Goal: Transaction & Acquisition: Purchase product/service

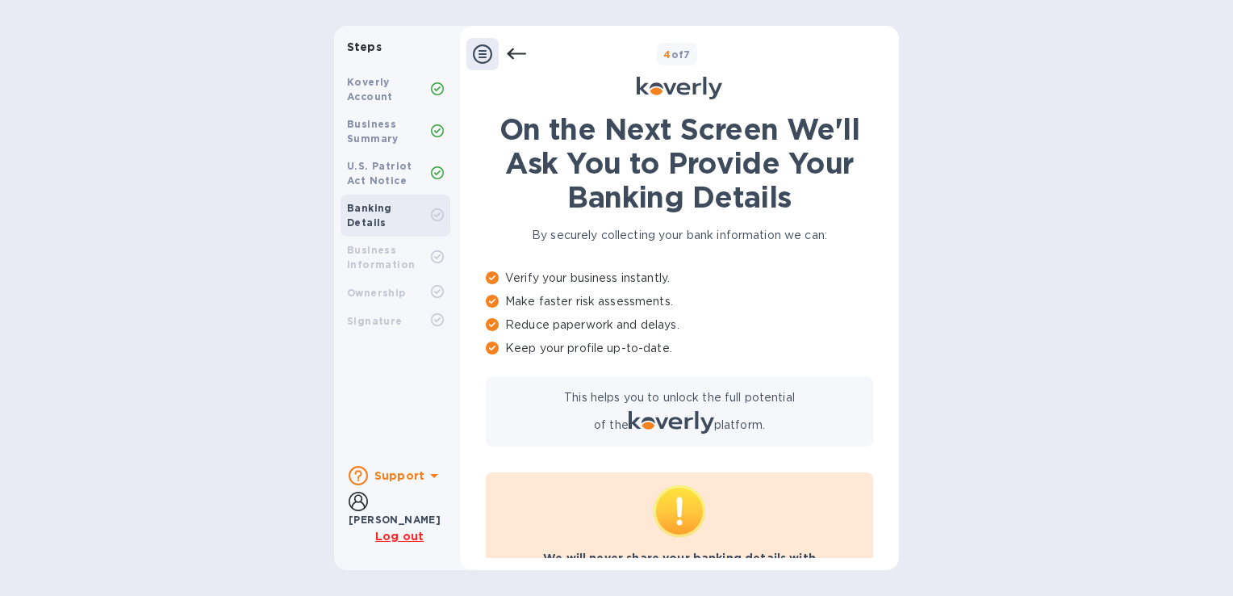
click at [412, 538] on u "Log out" at bounding box center [399, 535] width 48 height 13
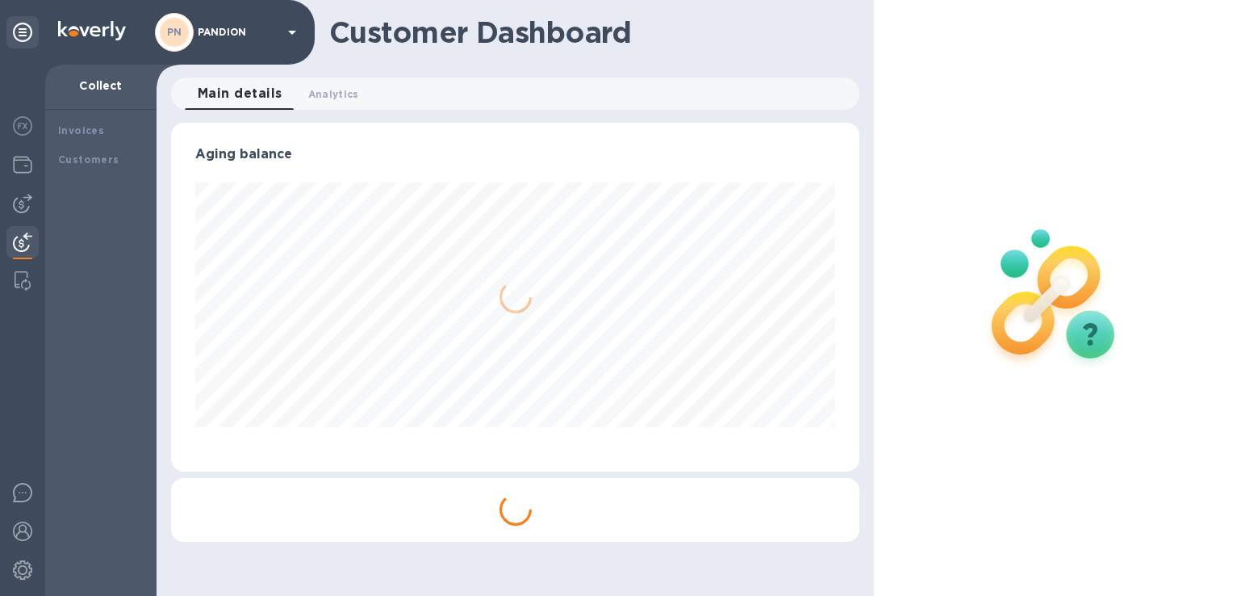
scroll to position [349, 688]
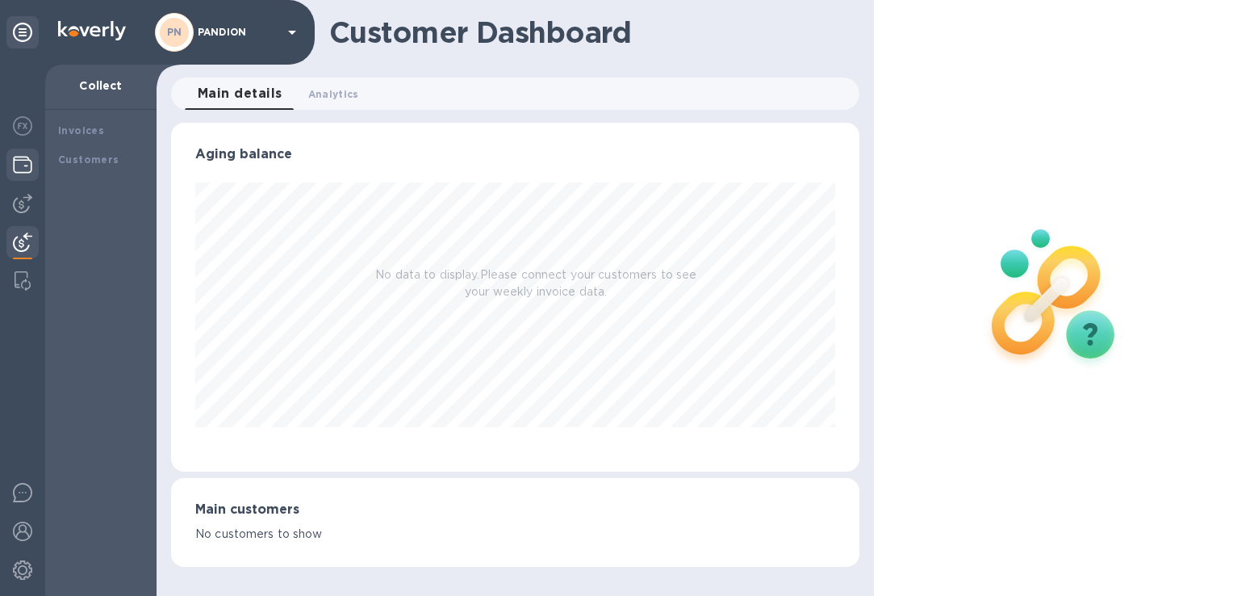
click at [16, 157] on img at bounding box center [22, 164] width 19 height 19
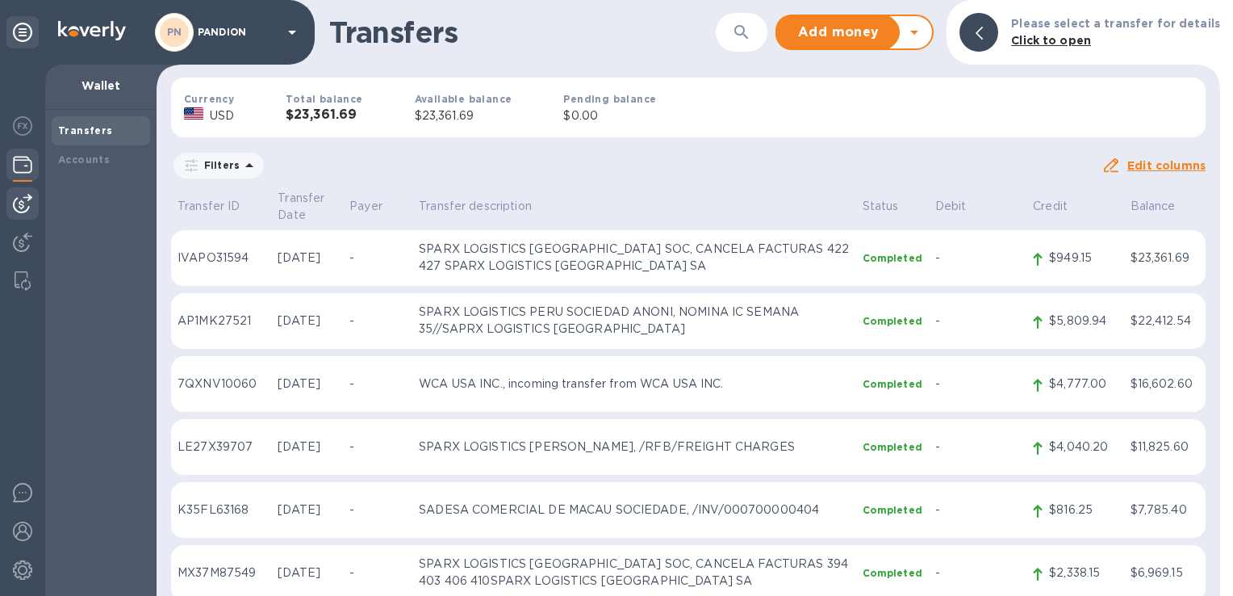
click at [21, 190] on div at bounding box center [22, 203] width 32 height 32
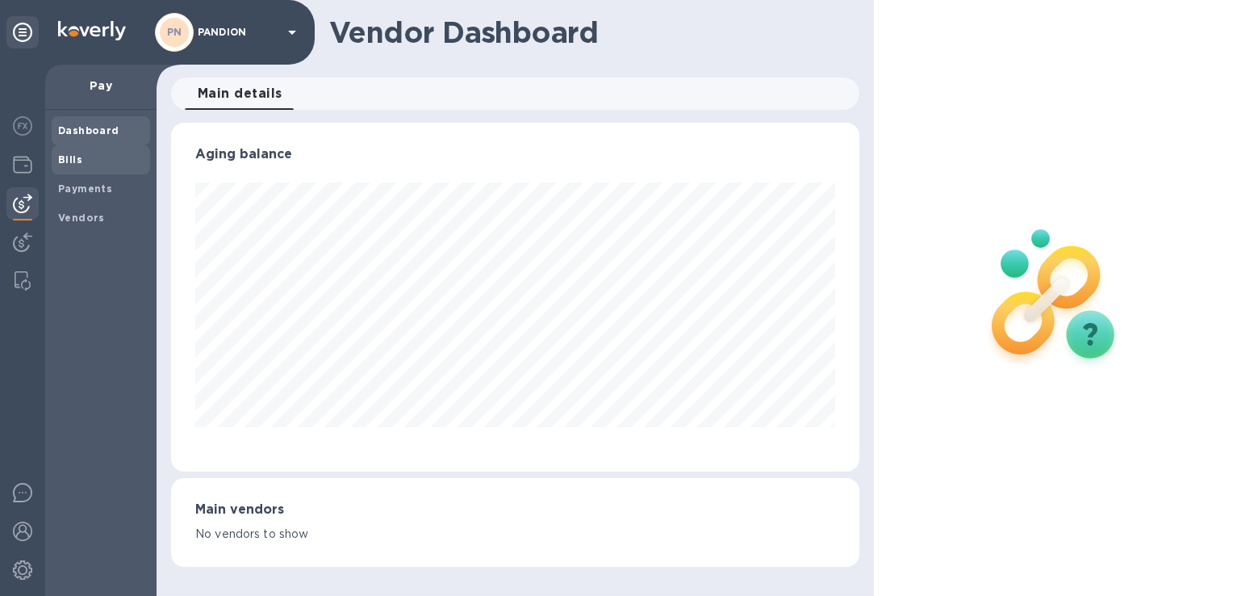
scroll to position [349, 688]
click at [76, 157] on b "Bills" at bounding box center [70, 159] width 24 height 12
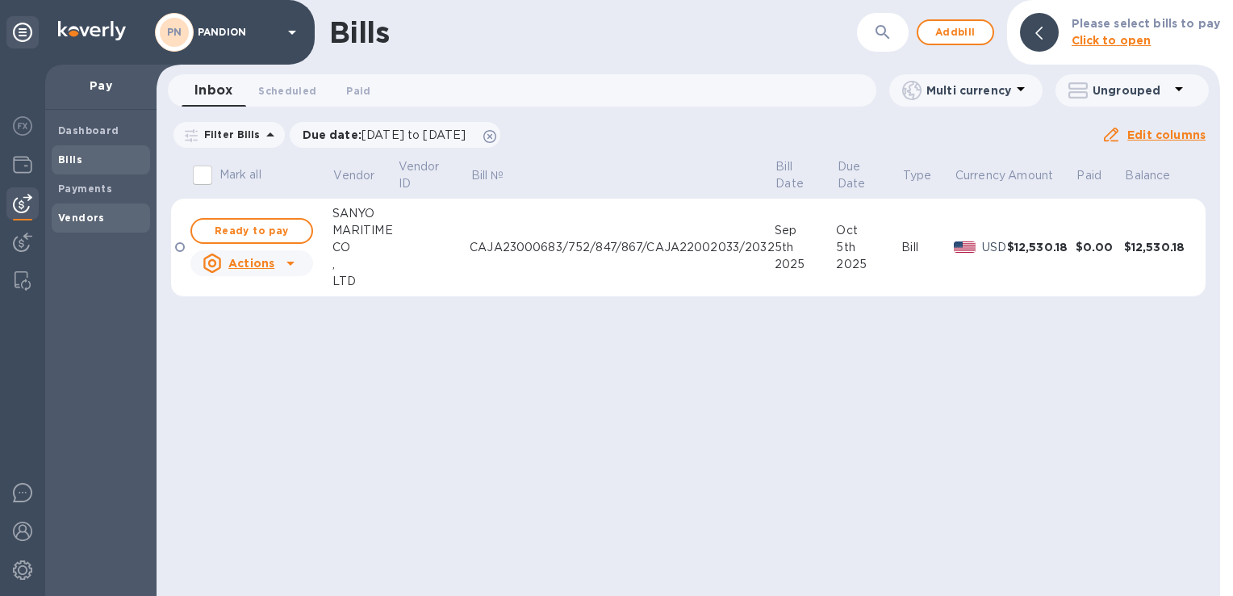
click at [101, 211] on span "Vendors" at bounding box center [101, 218] width 86 height 16
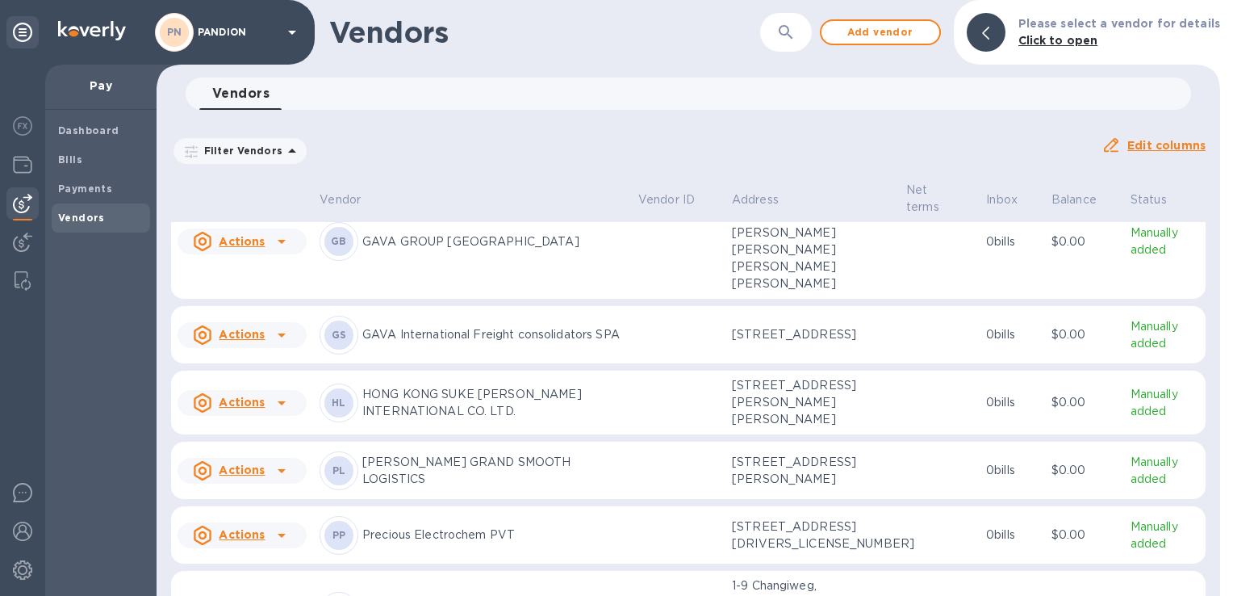
scroll to position [484, 0]
click at [805, 31] on button "button" at bounding box center [786, 32] width 39 height 39
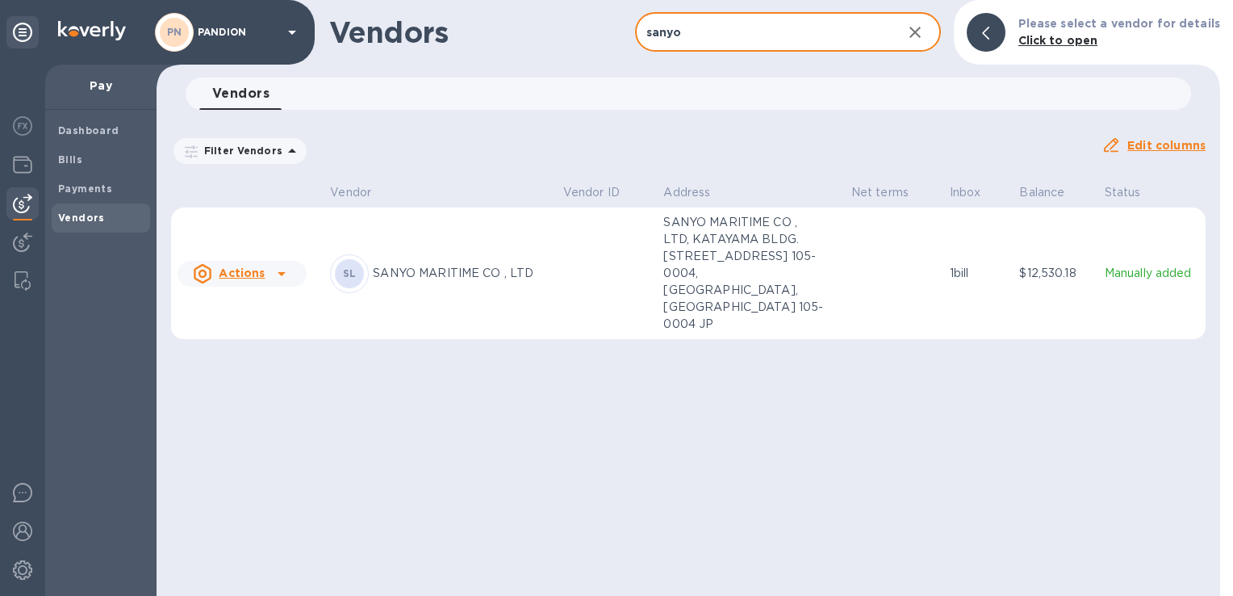
type input "sanyo"
click at [448, 265] on p "SANYO MARITIME CO , LTD" at bounding box center [461, 273] width 177 height 17
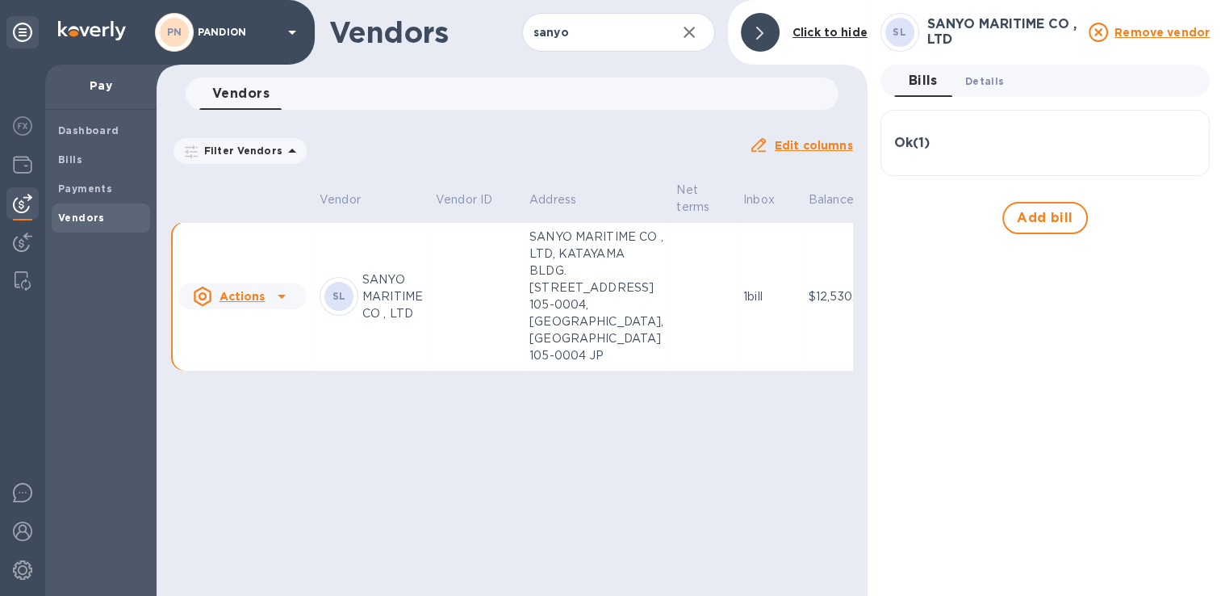
click at [998, 73] on span "Details 0" at bounding box center [984, 81] width 39 height 17
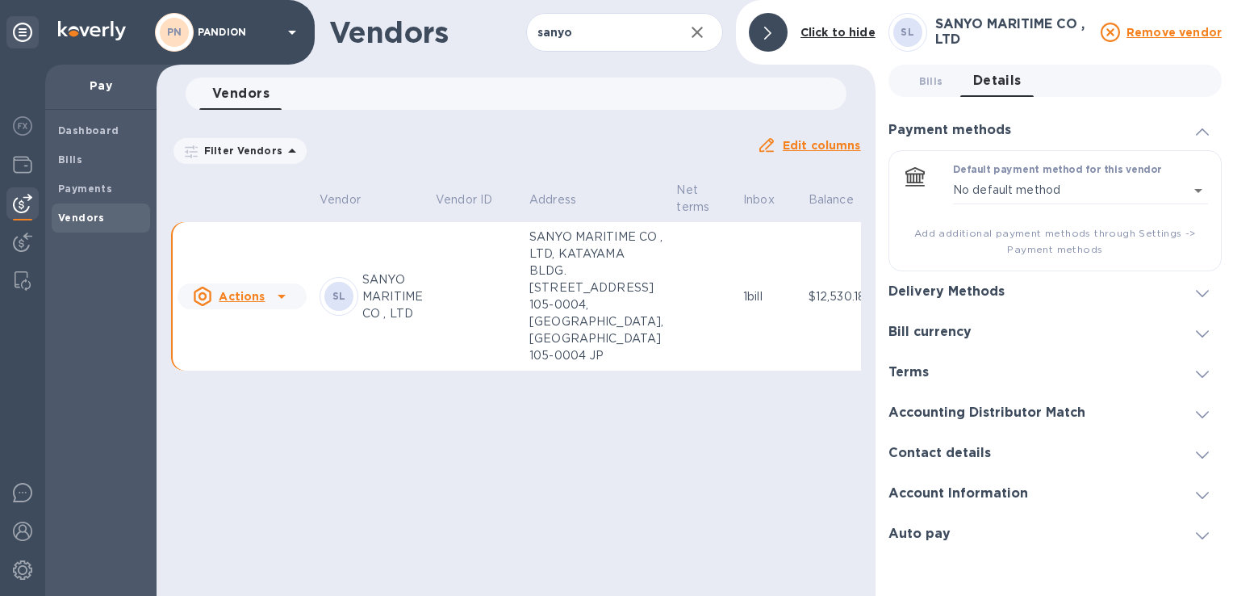
click at [935, 285] on h3 "Delivery Methods" at bounding box center [947, 291] width 116 height 15
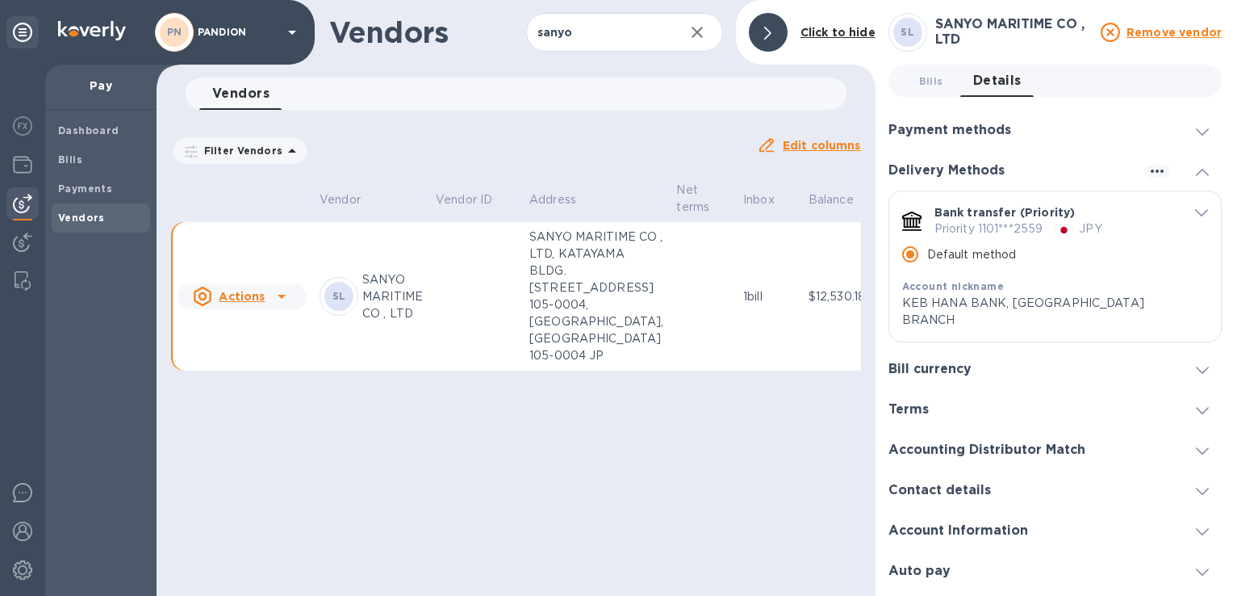
click at [1196, 211] on icon "default-method" at bounding box center [1201, 213] width 13 height 7
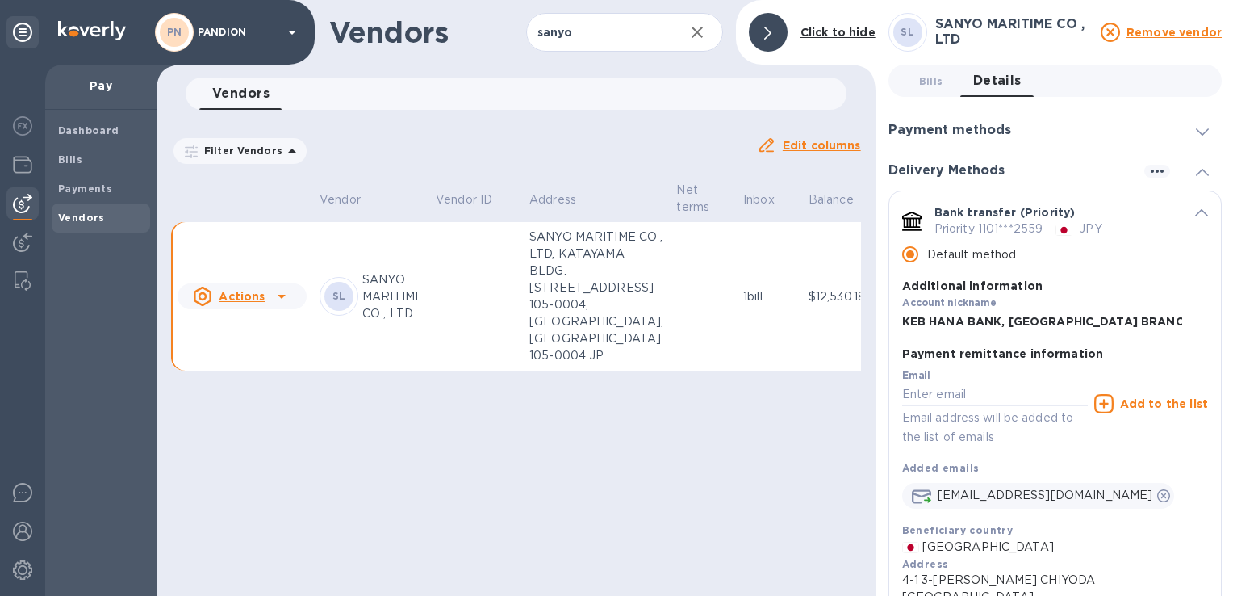
click at [1195, 211] on icon "default-method" at bounding box center [1201, 212] width 13 height 7
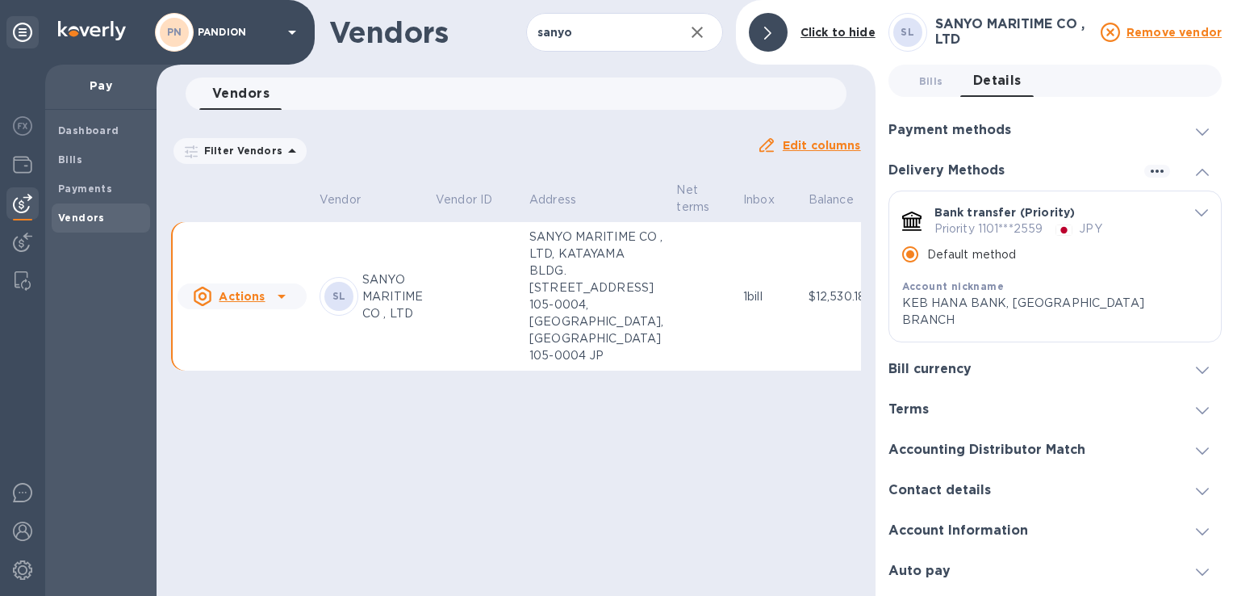
click at [1203, 174] on icon at bounding box center [1202, 172] width 13 height 7
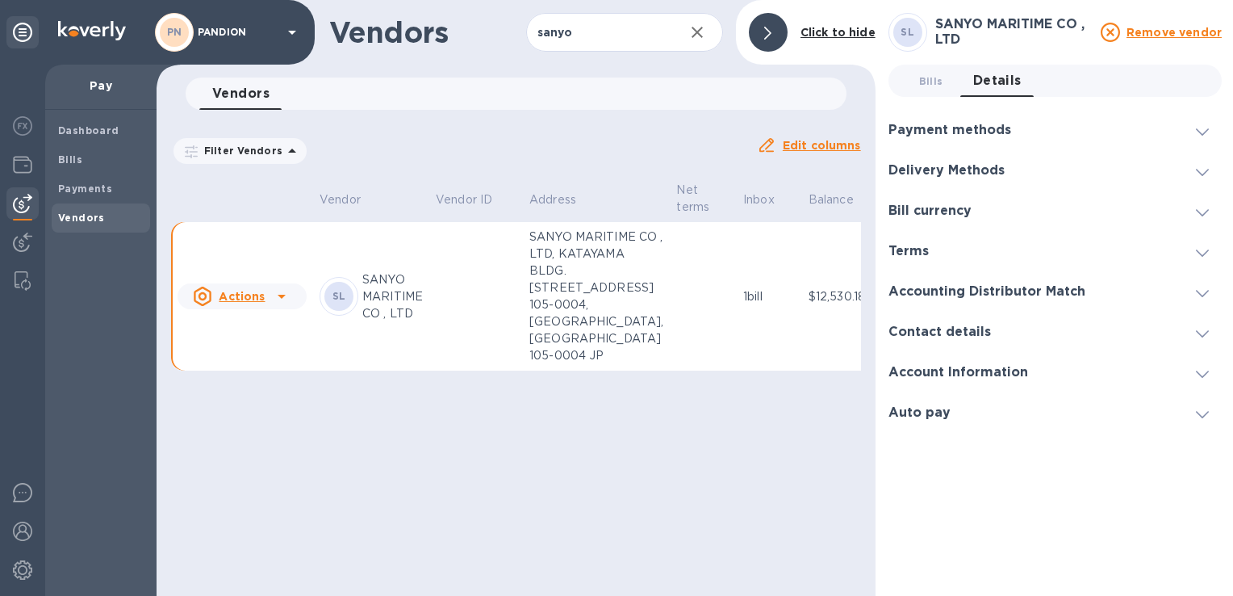
scroll to position [0, 29]
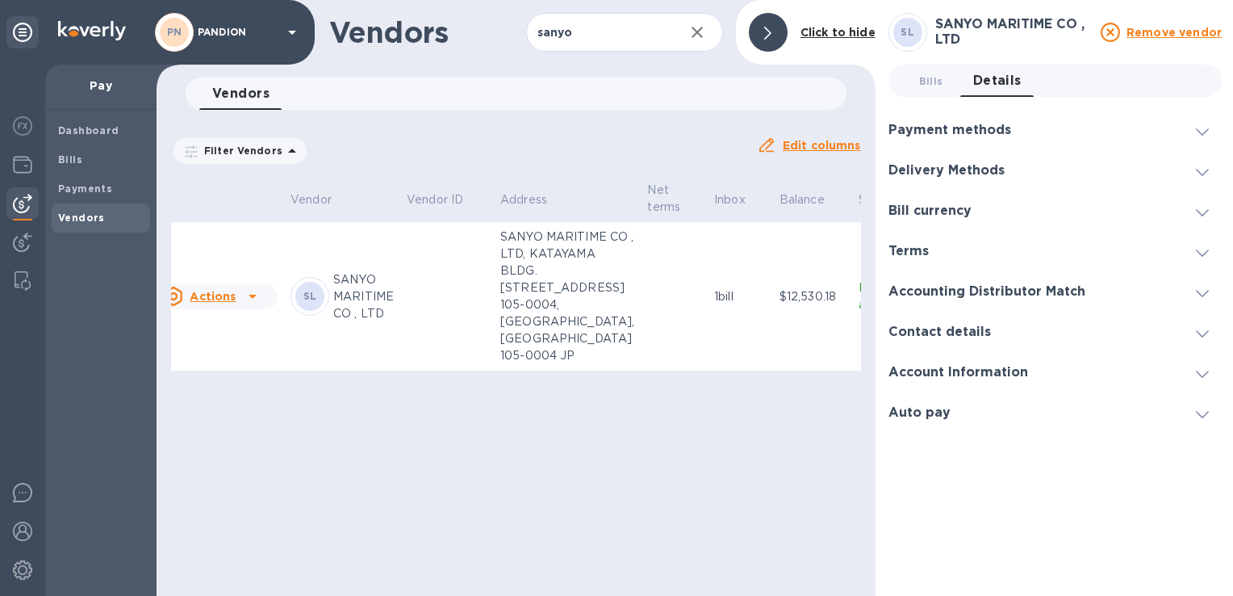
click at [253, 306] on icon at bounding box center [252, 296] width 19 height 19
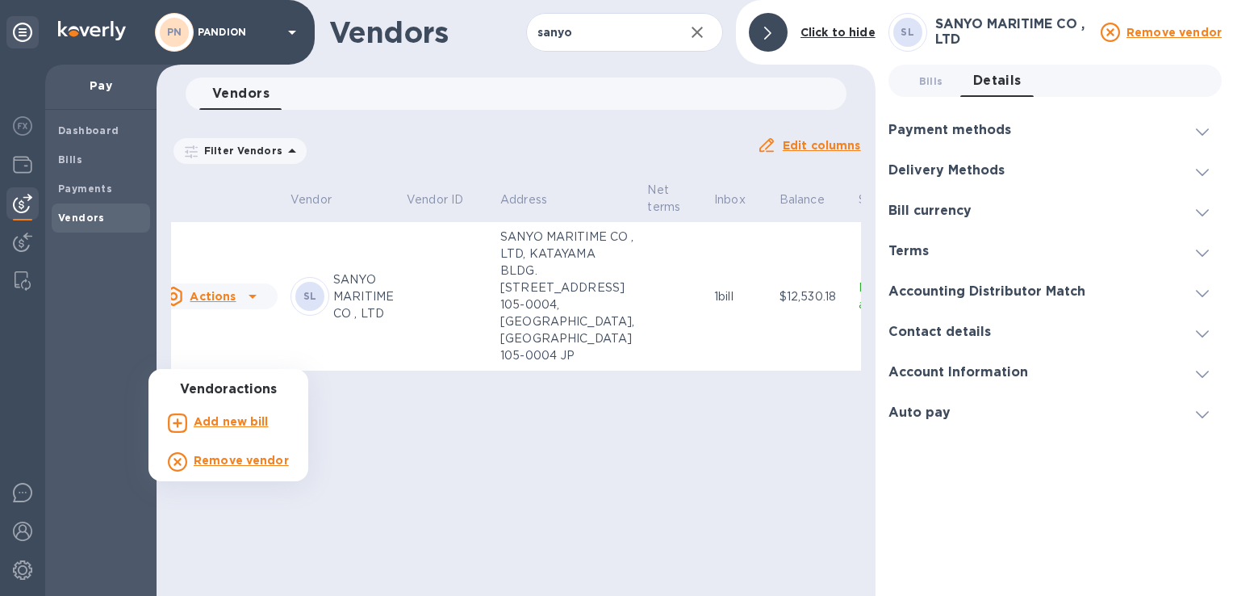
click at [254, 354] on div at bounding box center [616, 298] width 1233 height 596
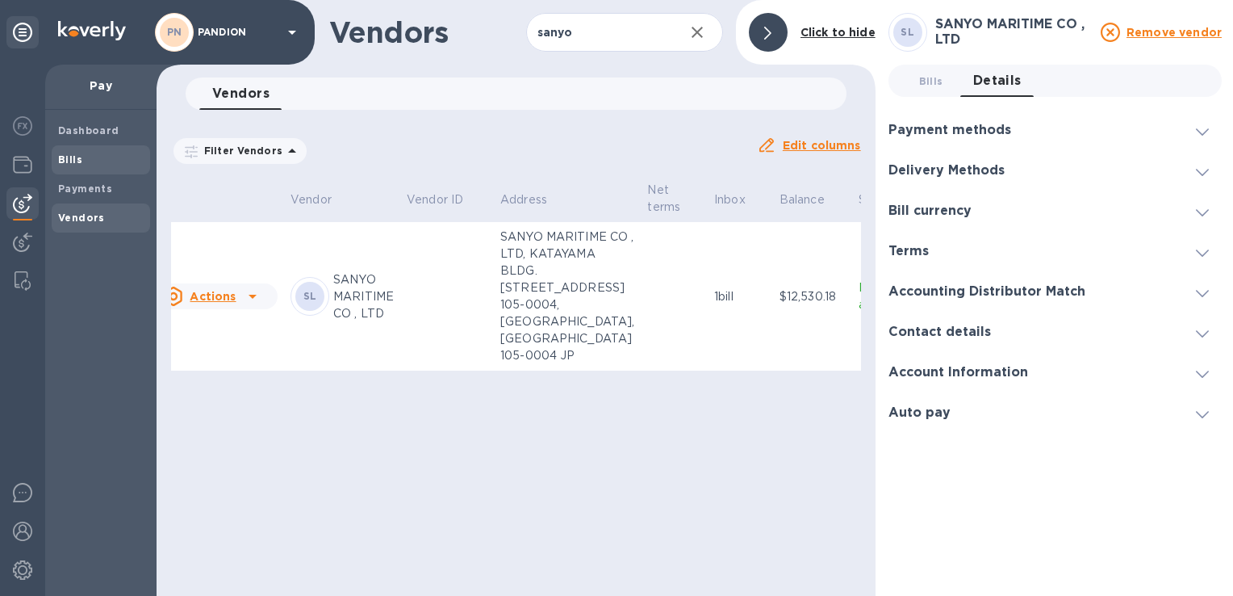
click at [66, 157] on b "Bills" at bounding box center [70, 159] width 24 height 12
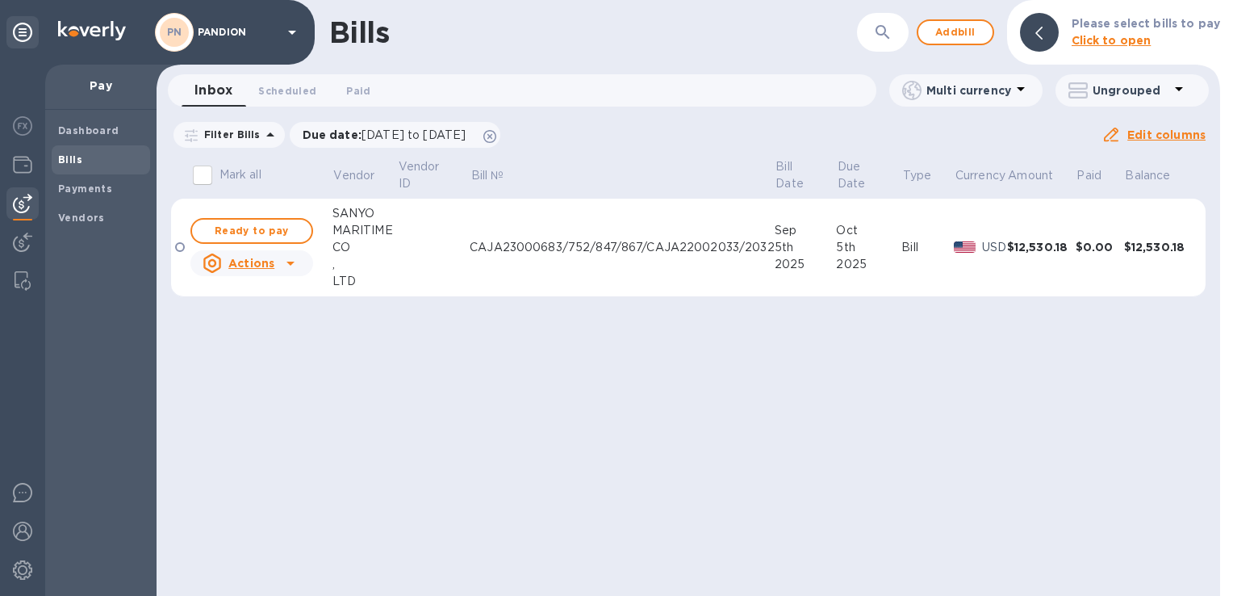
click at [675, 257] on td "CAJA23000683/752/847/867/CAJA22002033/2032" at bounding box center [622, 248] width 305 height 98
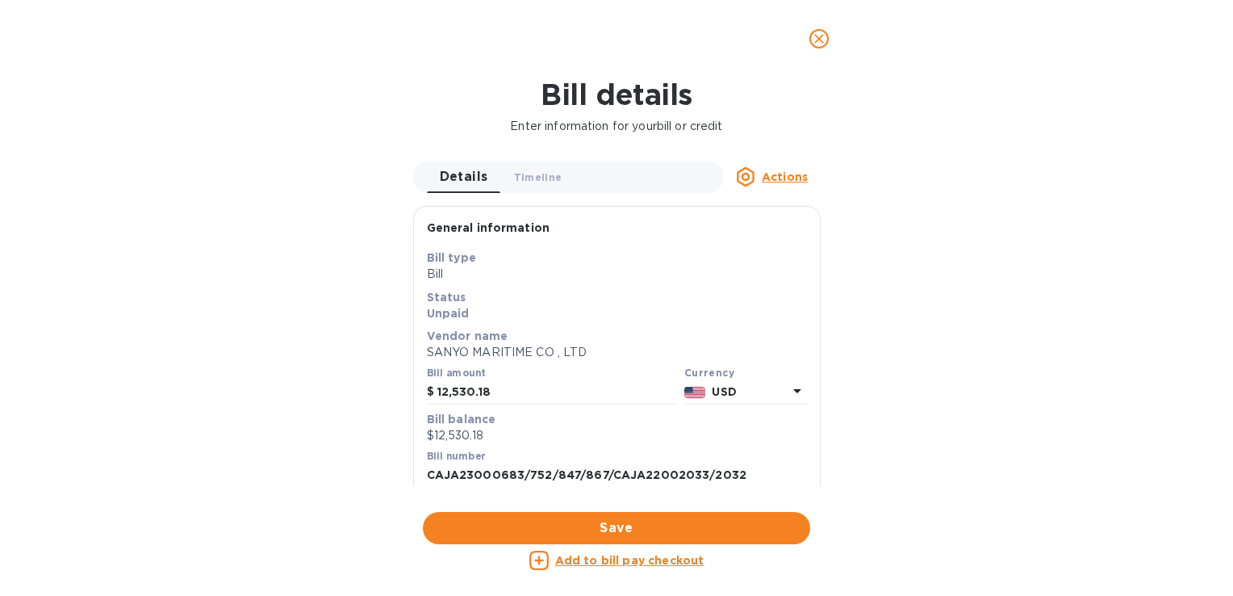
click at [736, 397] on p "USD" at bounding box center [749, 391] width 75 height 17
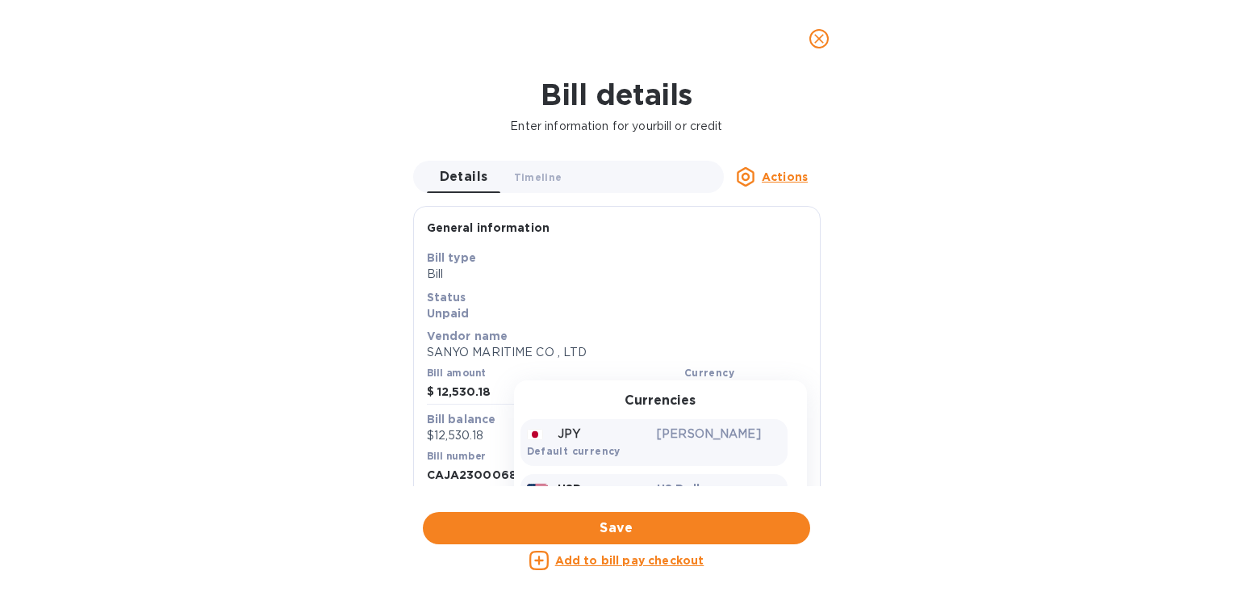
click at [660, 433] on p "[PERSON_NAME]" at bounding box center [719, 433] width 124 height 17
type input "1,253,018"
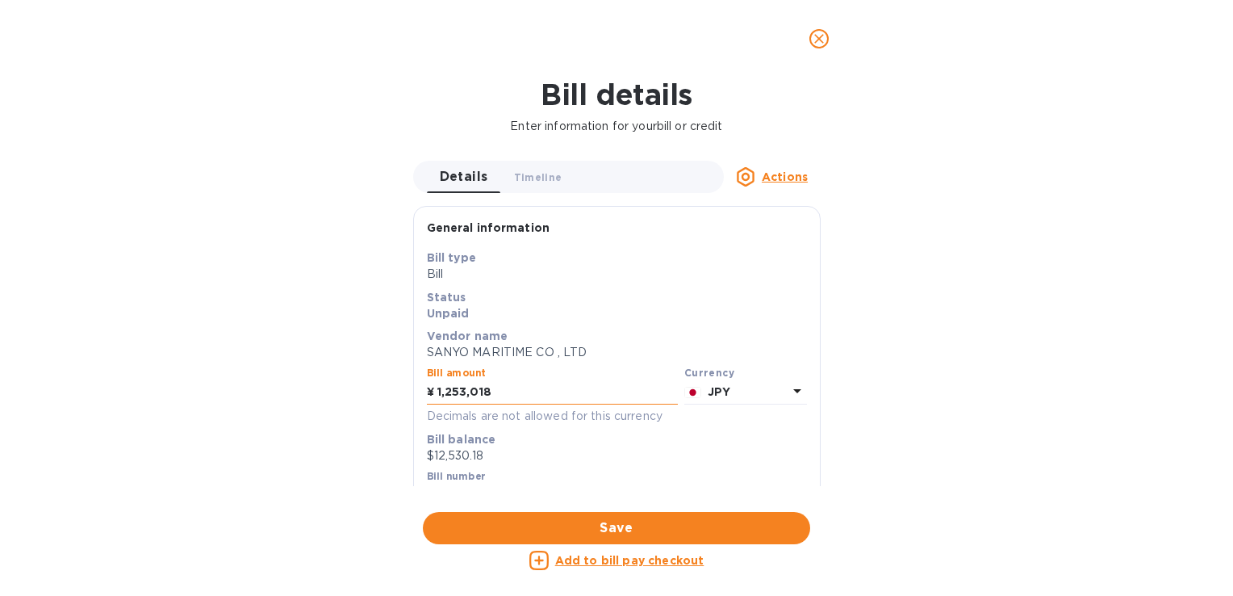
drag, startPoint x: 517, startPoint y: 392, endPoint x: 427, endPoint y: 389, distance: 90.5
click at [427, 389] on div "¥ 1,253,018" at bounding box center [552, 392] width 251 height 24
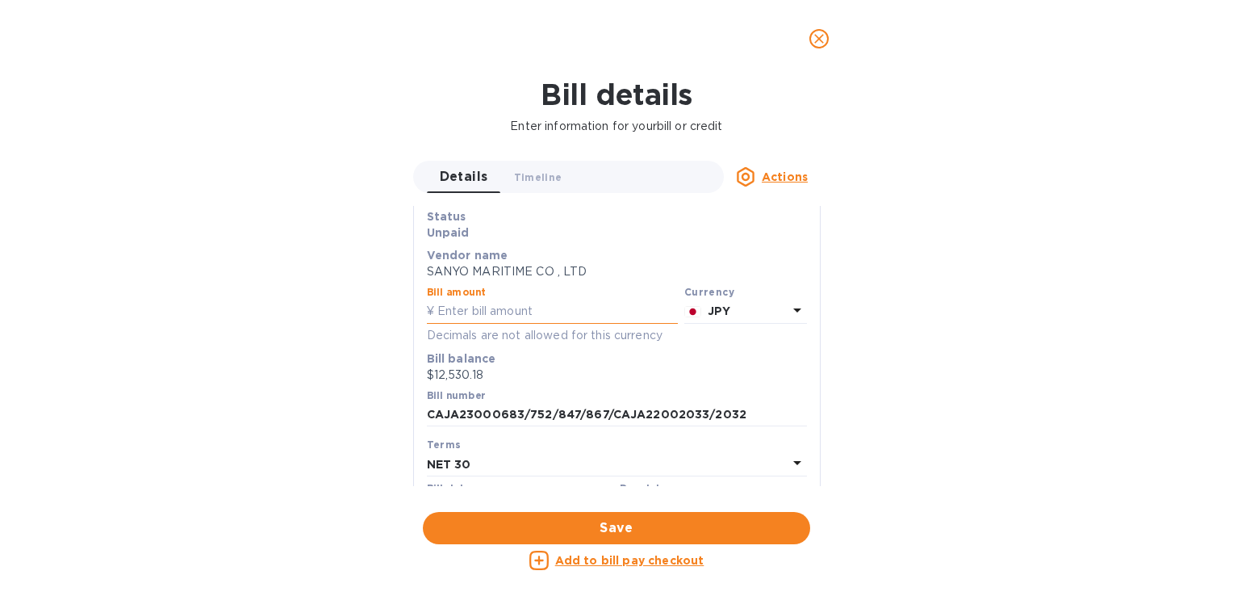
paste input "1,836,732"
click at [440, 310] on input "1,836,732" at bounding box center [557, 311] width 241 height 24
type input "1,836,732"
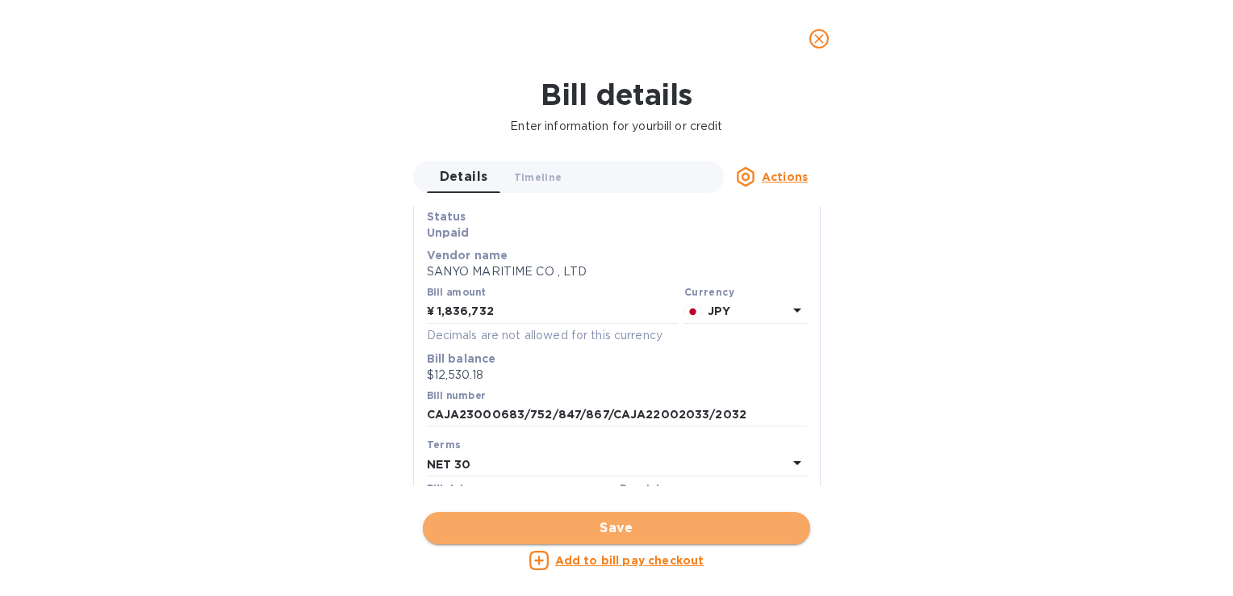
click at [605, 529] on span "Save" at bounding box center [617, 527] width 362 height 19
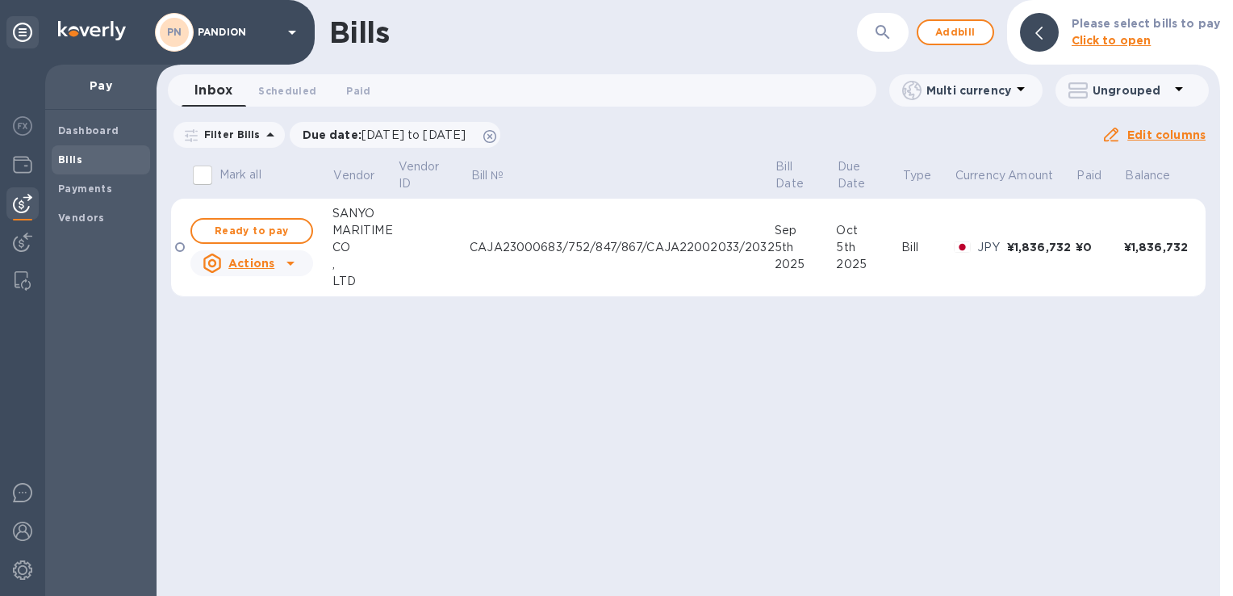
click at [1060, 250] on div "¥1,836,732" at bounding box center [1041, 247] width 69 height 16
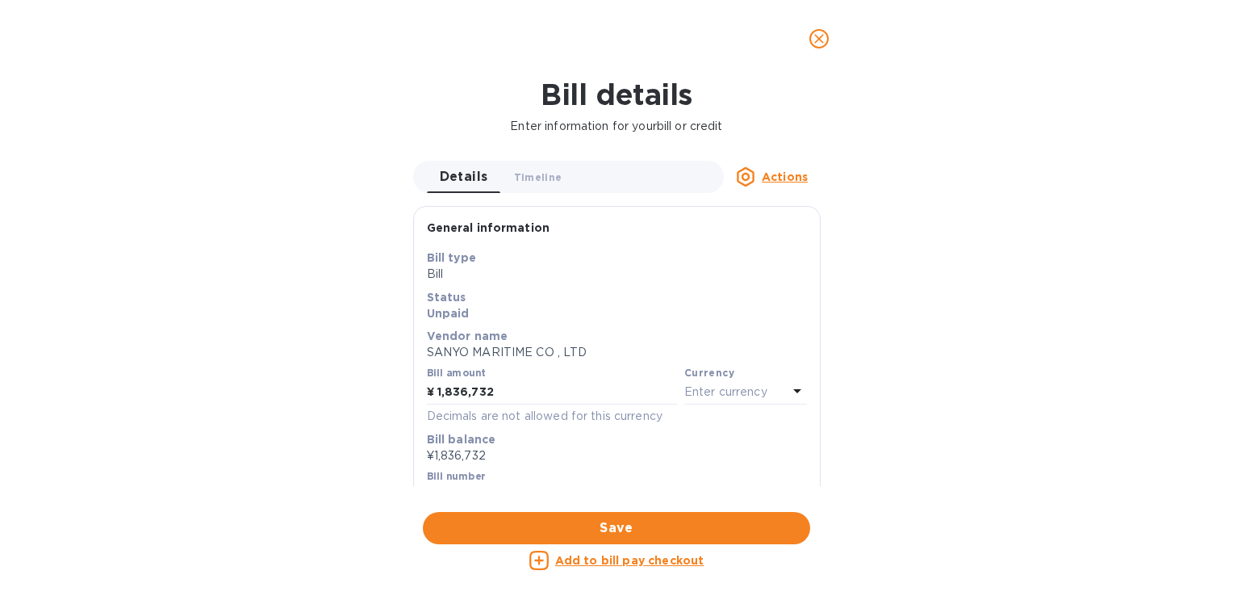
click at [1060, 250] on div "Bill details Enter information for your bill or credit Details 0 Timeline 0 Act…" at bounding box center [616, 336] width 1233 height 518
drag, startPoint x: 500, startPoint y: 395, endPoint x: 436, endPoint y: 396, distance: 64.6
click at [436, 396] on div "¥ 1,836,732" at bounding box center [552, 392] width 251 height 24
click at [819, 43] on icon "close" at bounding box center [819, 39] width 16 height 16
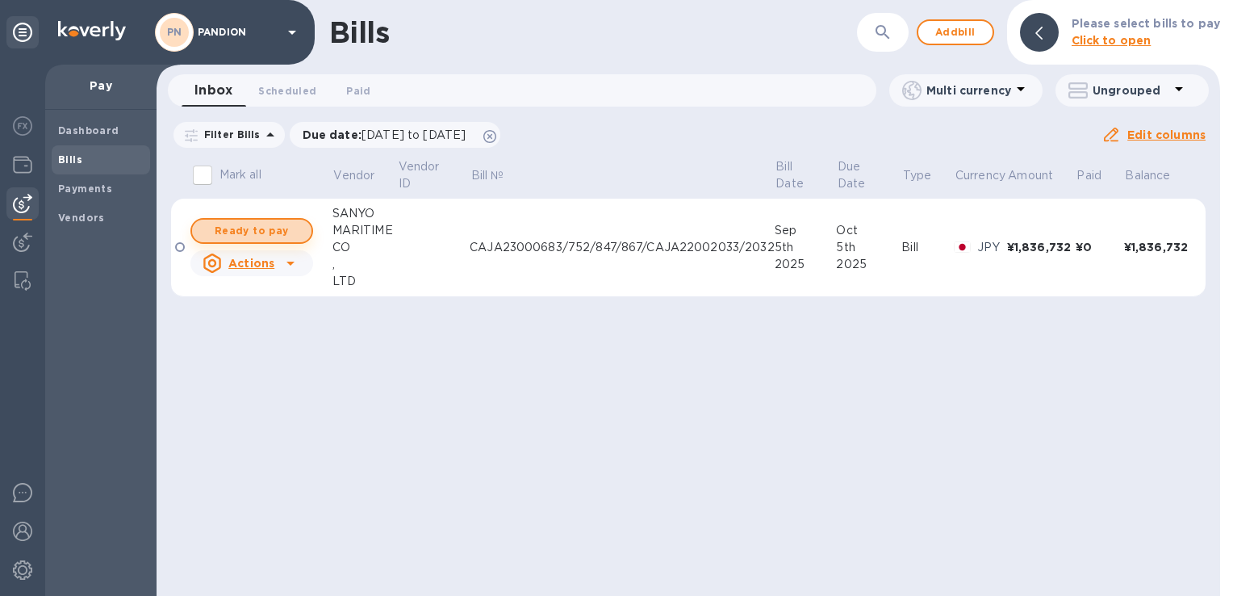
click at [281, 219] on button "Ready to pay" at bounding box center [251, 231] width 123 height 26
checkbox input "true"
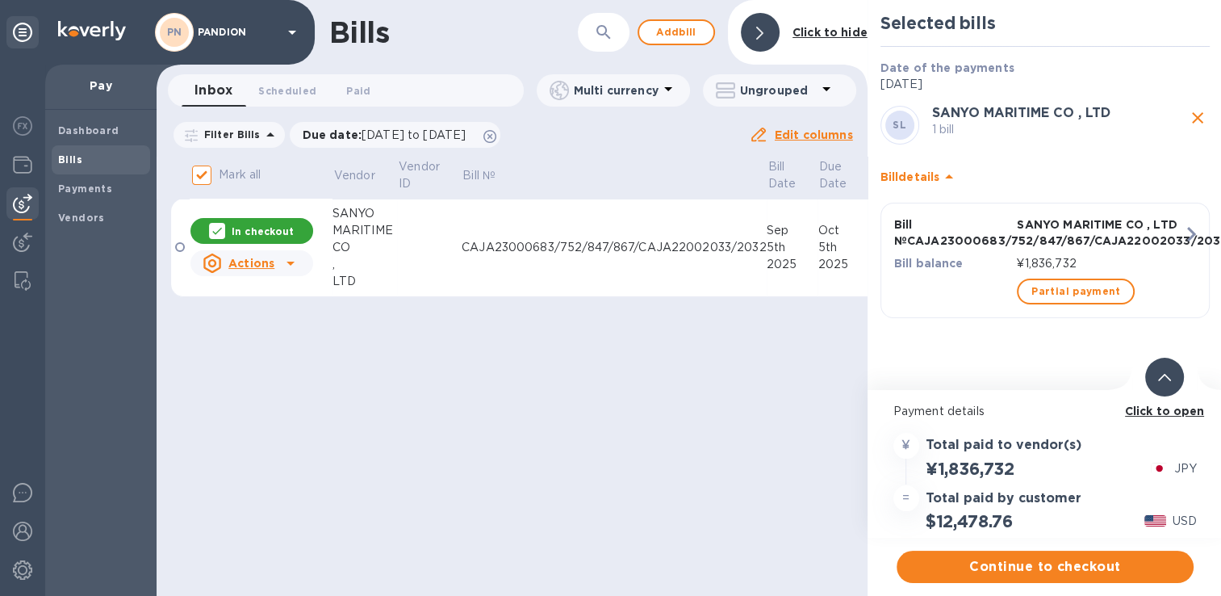
scroll to position [12, 0]
click at [1063, 560] on span "Continue to checkout" at bounding box center [1045, 566] width 271 height 19
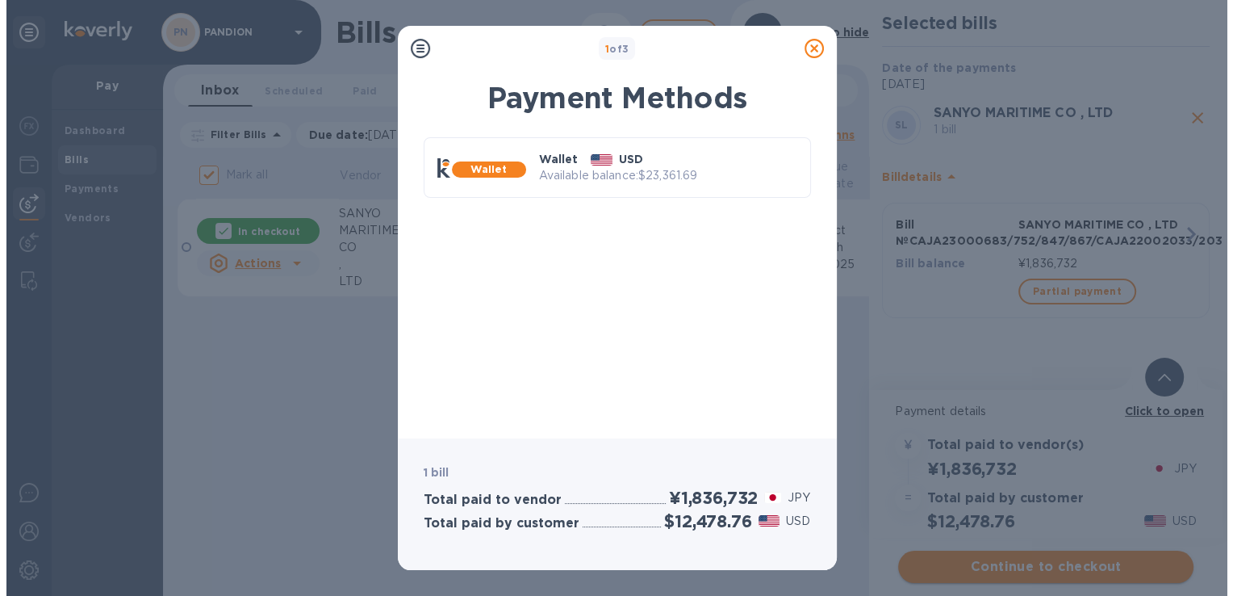
scroll to position [0, 0]
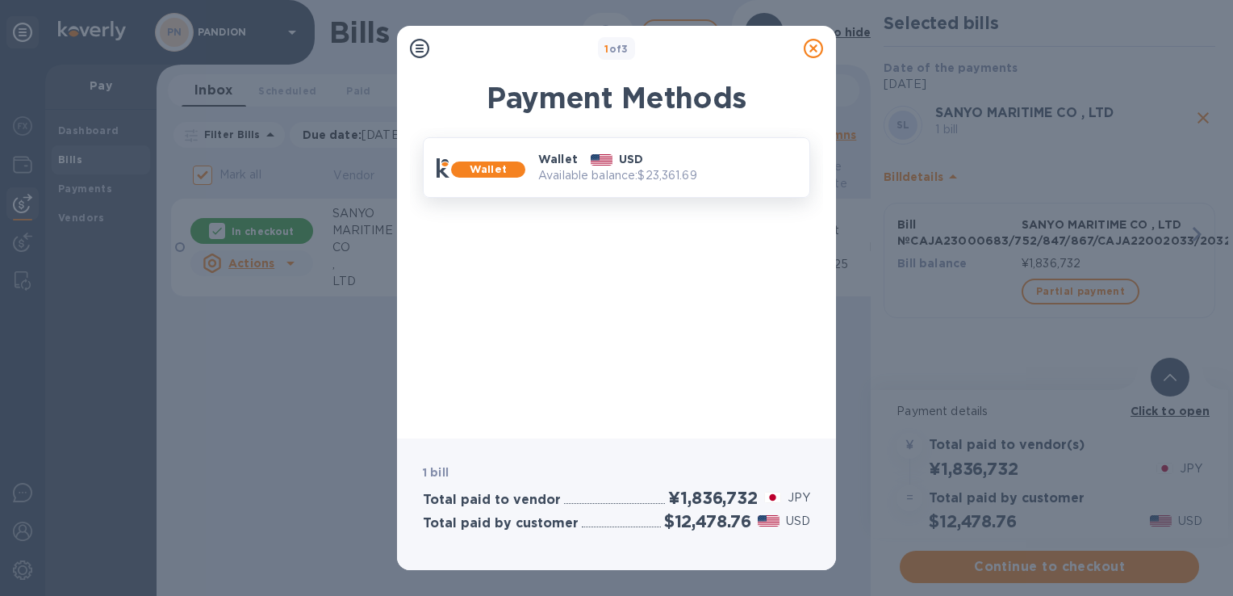
click at [655, 161] on div "Wallet USD" at bounding box center [667, 158] width 271 height 29
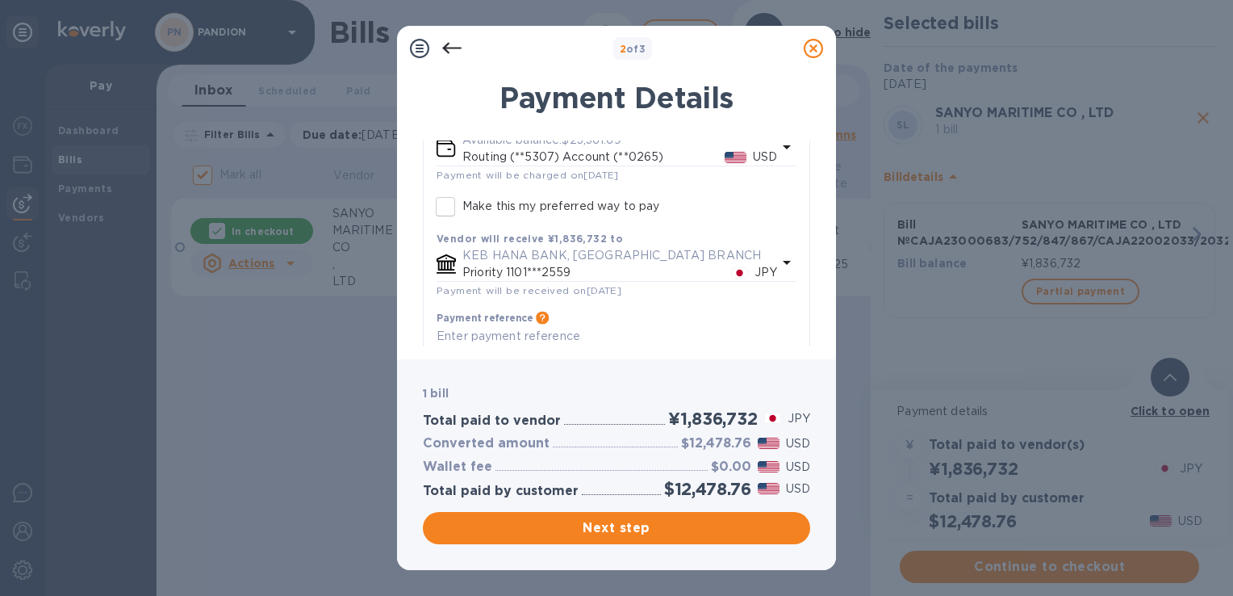
scroll to position [189, 0]
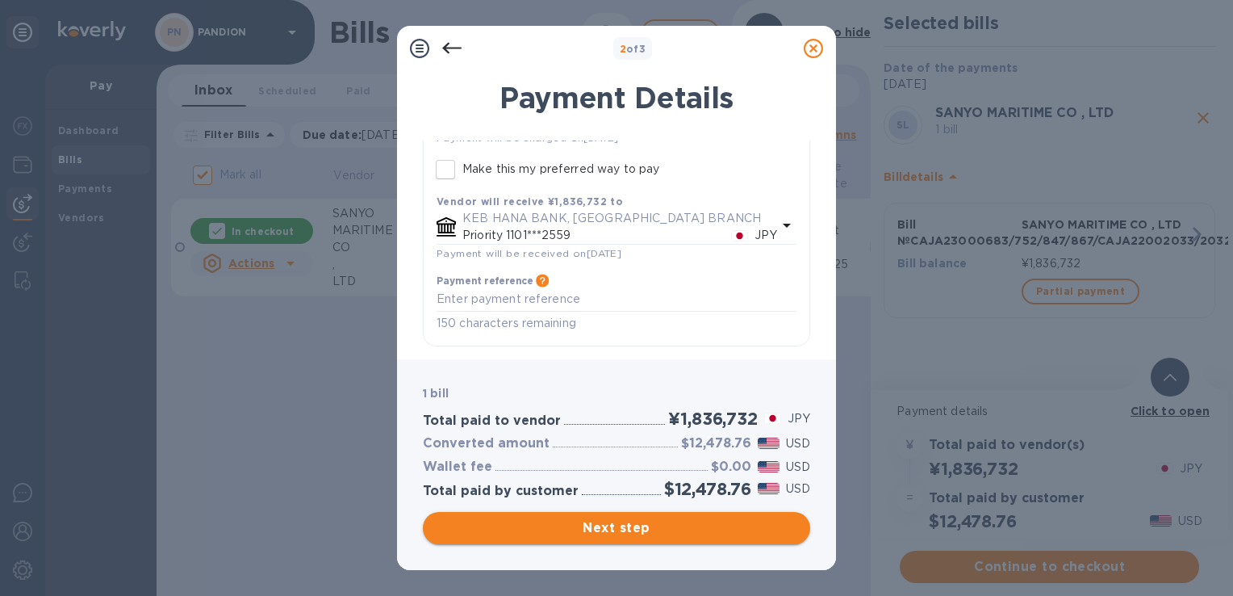
click at [687, 520] on span "Next step" at bounding box center [617, 527] width 362 height 19
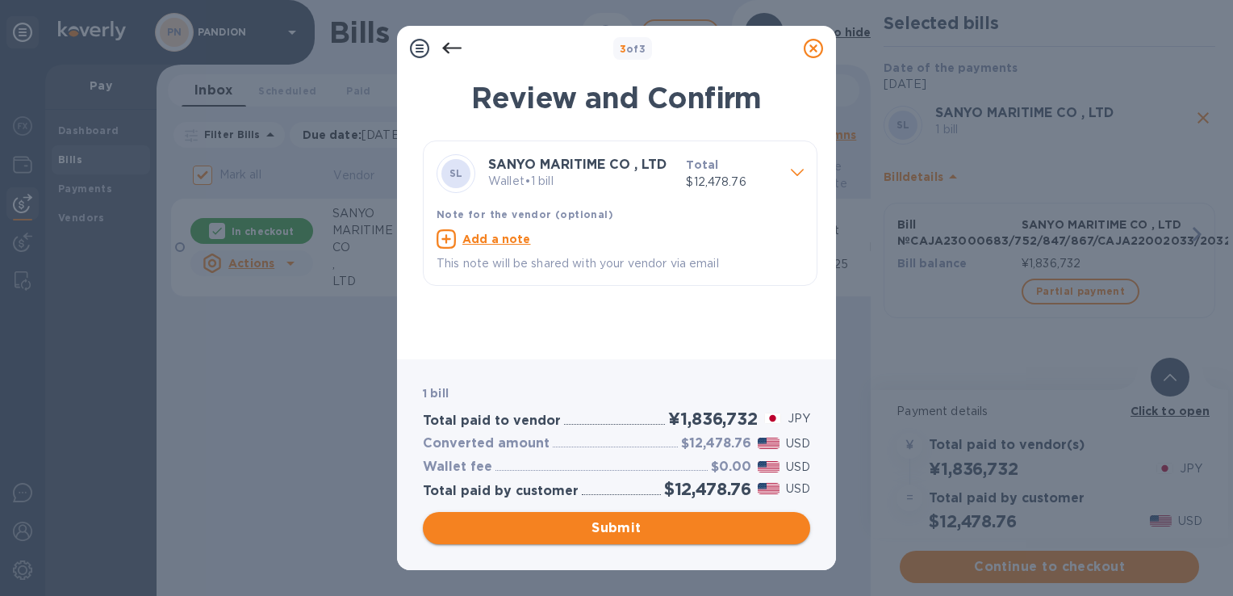
click at [687, 520] on span "Submit" at bounding box center [617, 527] width 362 height 19
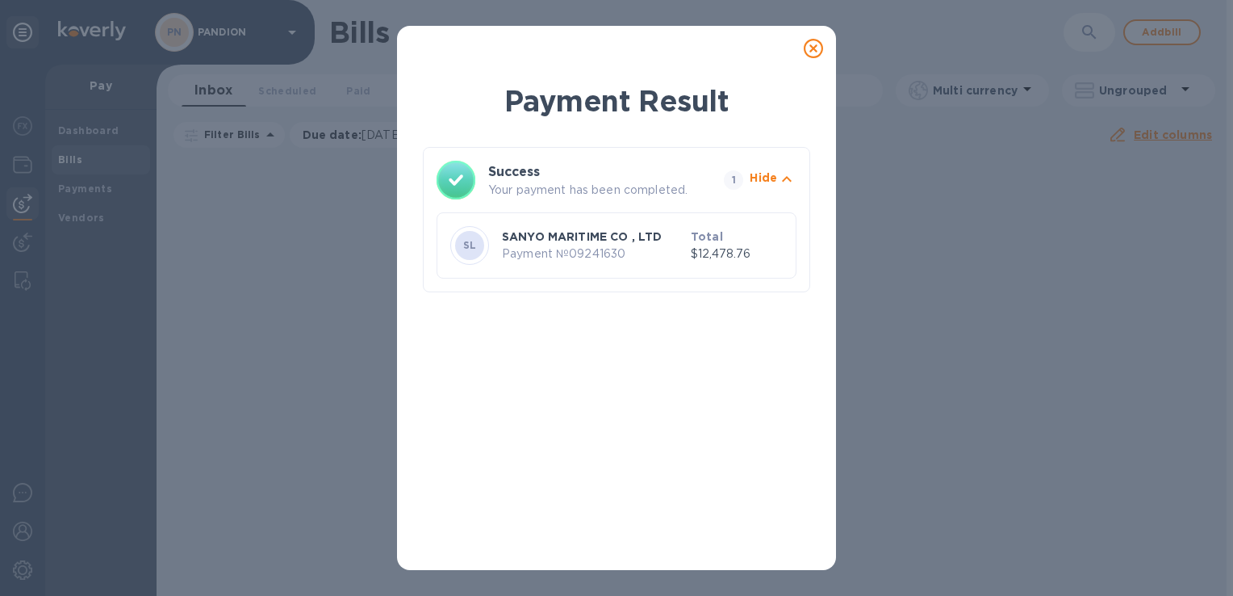
click at [813, 44] on icon at bounding box center [813, 48] width 19 height 19
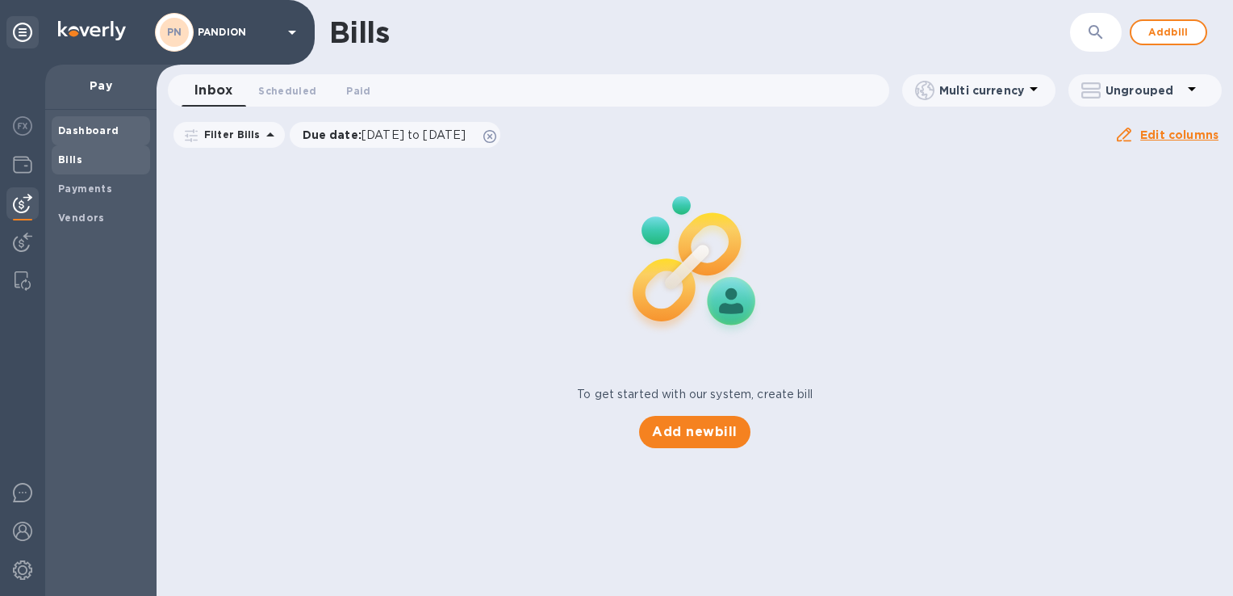
click at [68, 134] on b "Dashboard" at bounding box center [88, 130] width 61 height 12
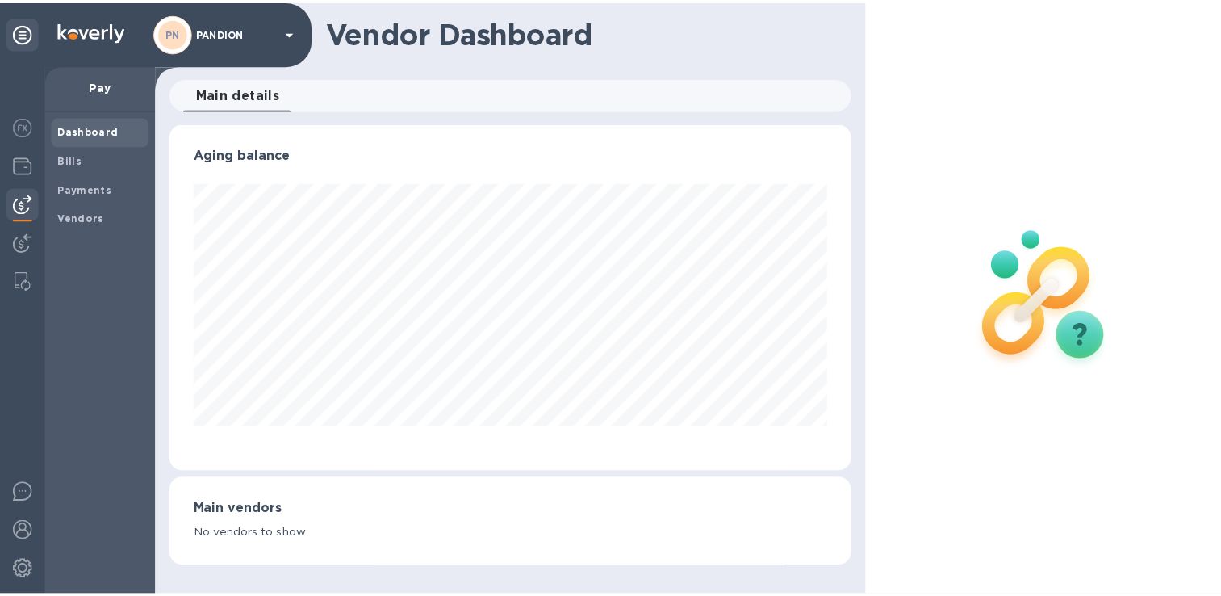
scroll to position [349, 688]
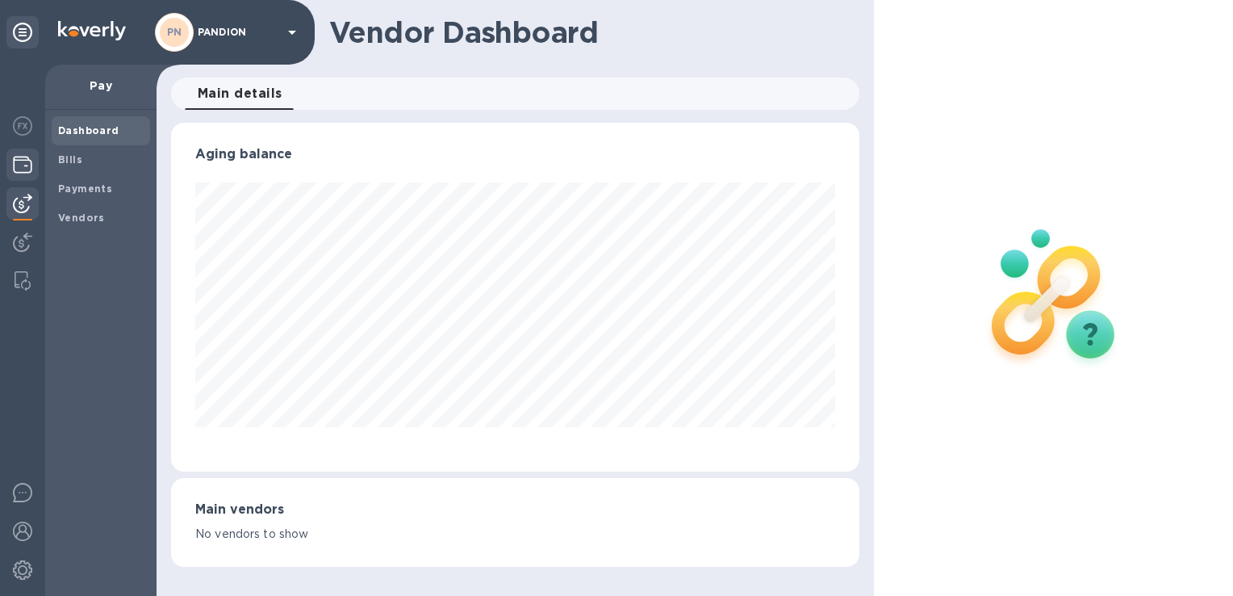
click at [26, 159] on img at bounding box center [22, 164] width 19 height 19
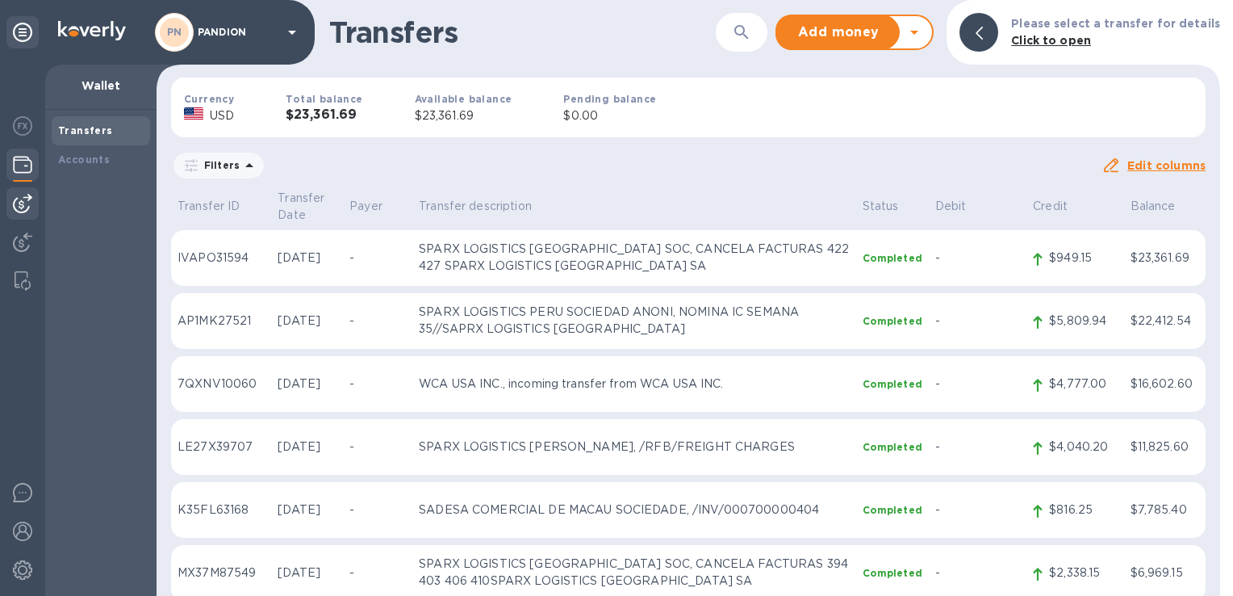
click at [28, 203] on img at bounding box center [22, 203] width 19 height 19
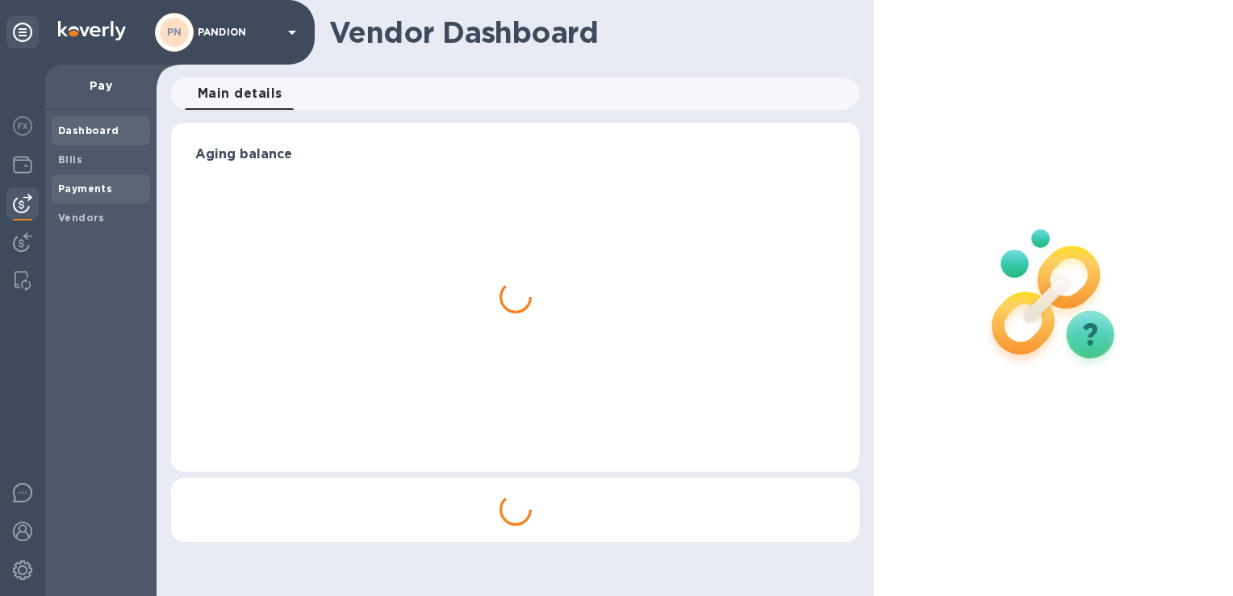
click at [72, 190] on b "Payments" at bounding box center [85, 188] width 54 height 12
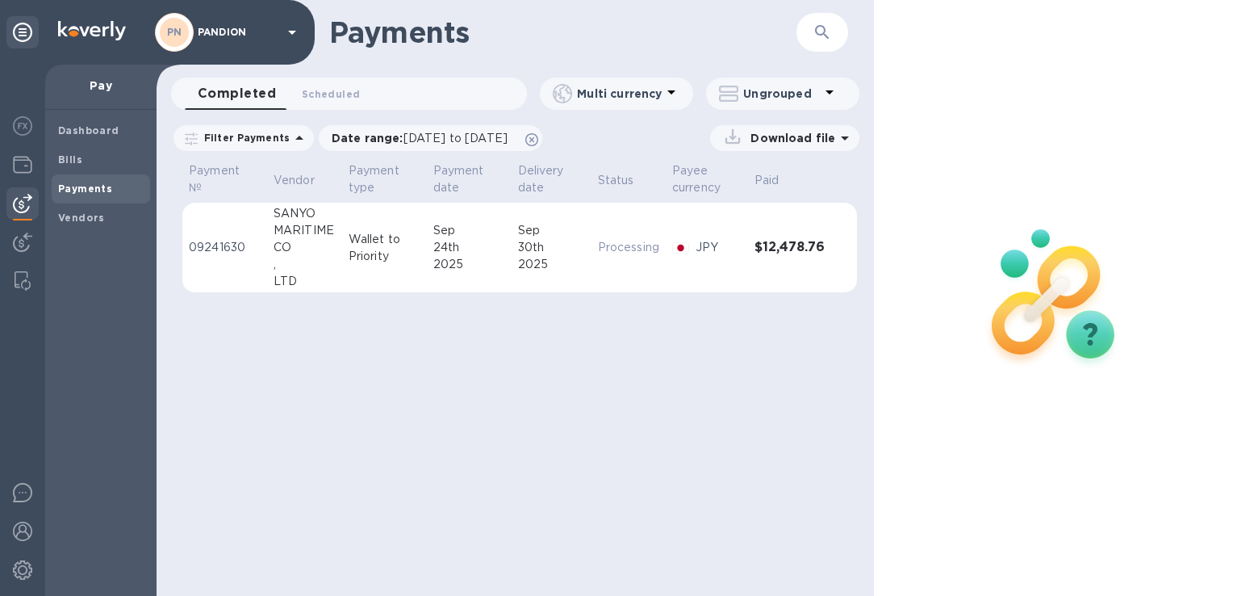
click at [673, 241] on div at bounding box center [680, 248] width 23 height 18
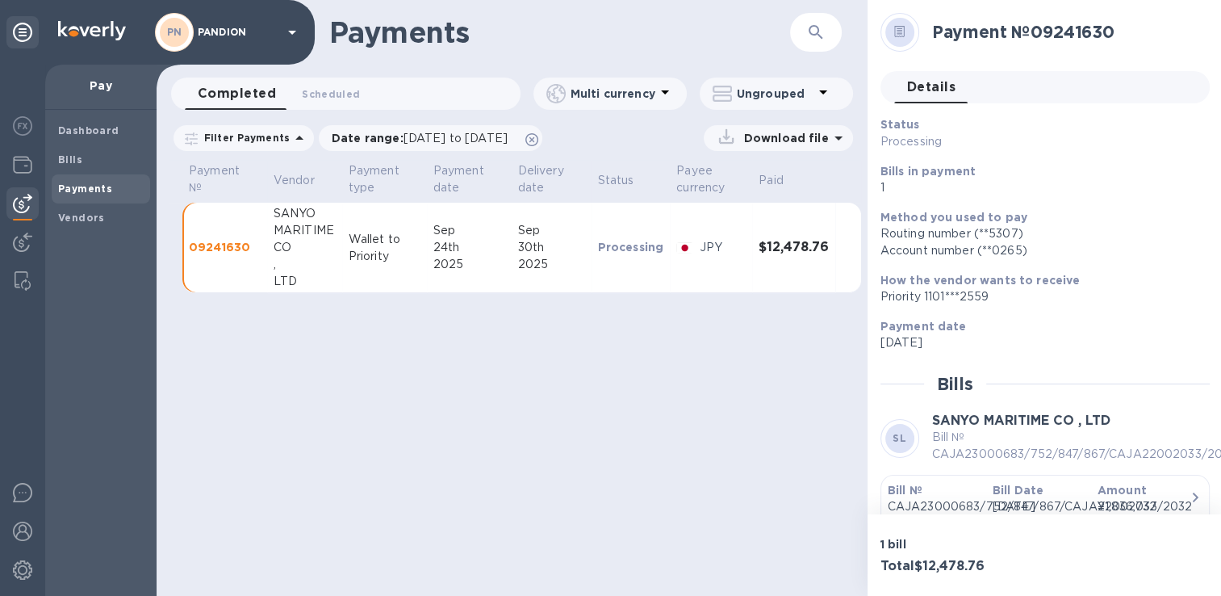
scroll to position [12, 0]
click at [59, 153] on b "Bills" at bounding box center [70, 159] width 24 height 12
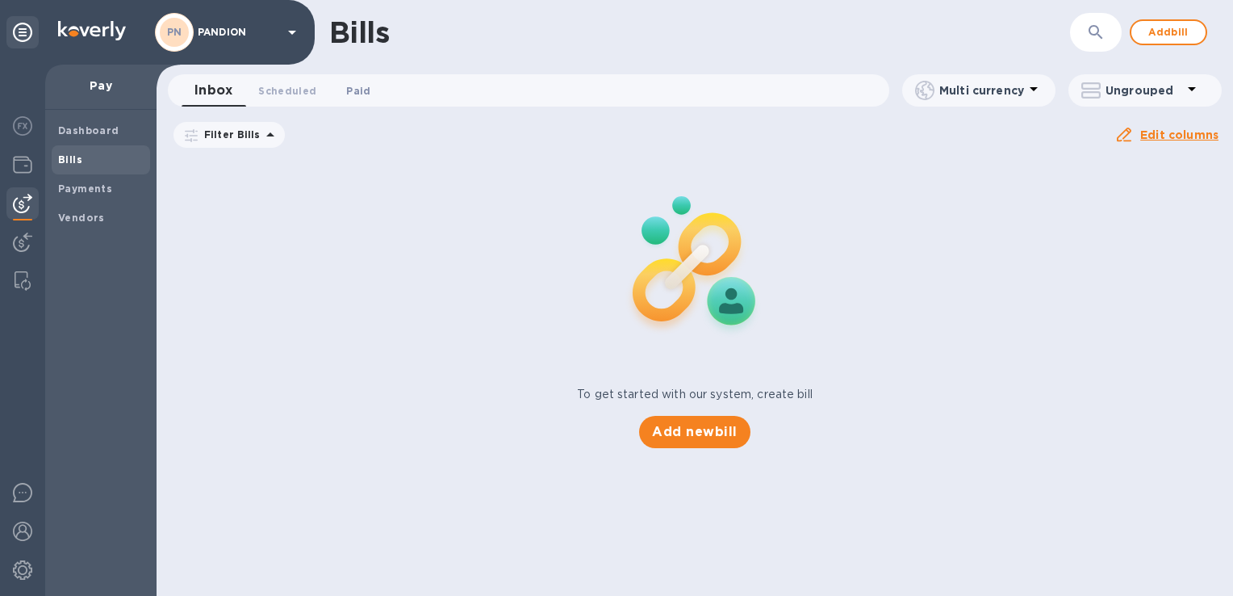
click at [347, 87] on span "Paid 0" at bounding box center [358, 90] width 24 height 17
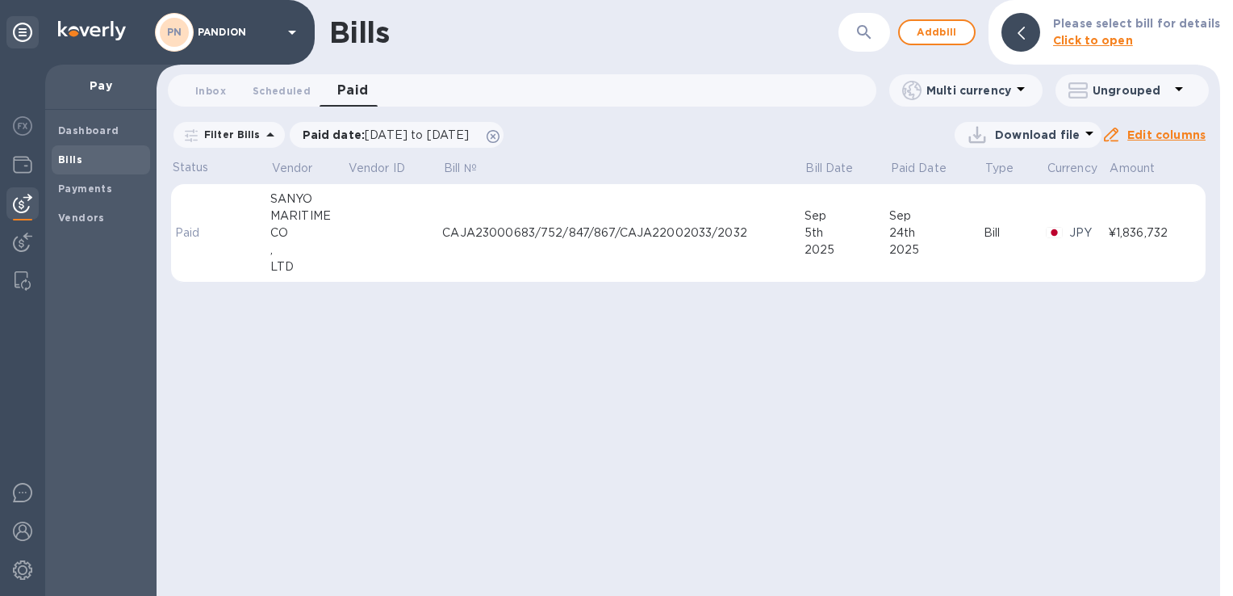
click at [1150, 231] on div "¥1,836,732" at bounding box center [1150, 232] width 82 height 17
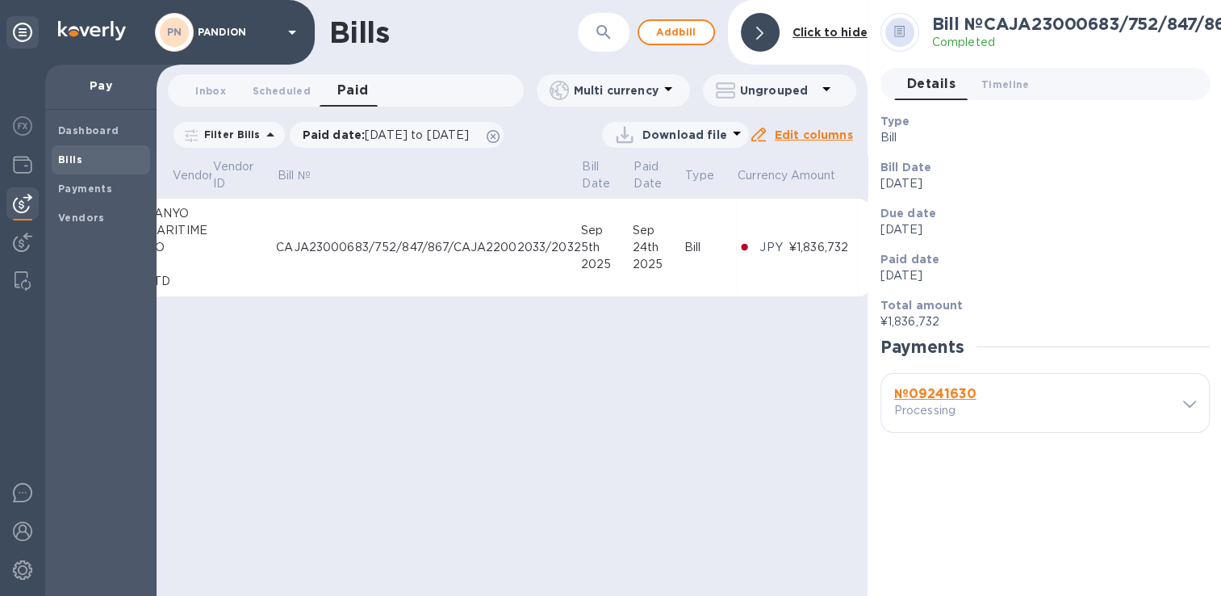
scroll to position [12, 0]
click at [967, 386] on b "№ 09241630" at bounding box center [935, 393] width 82 height 15
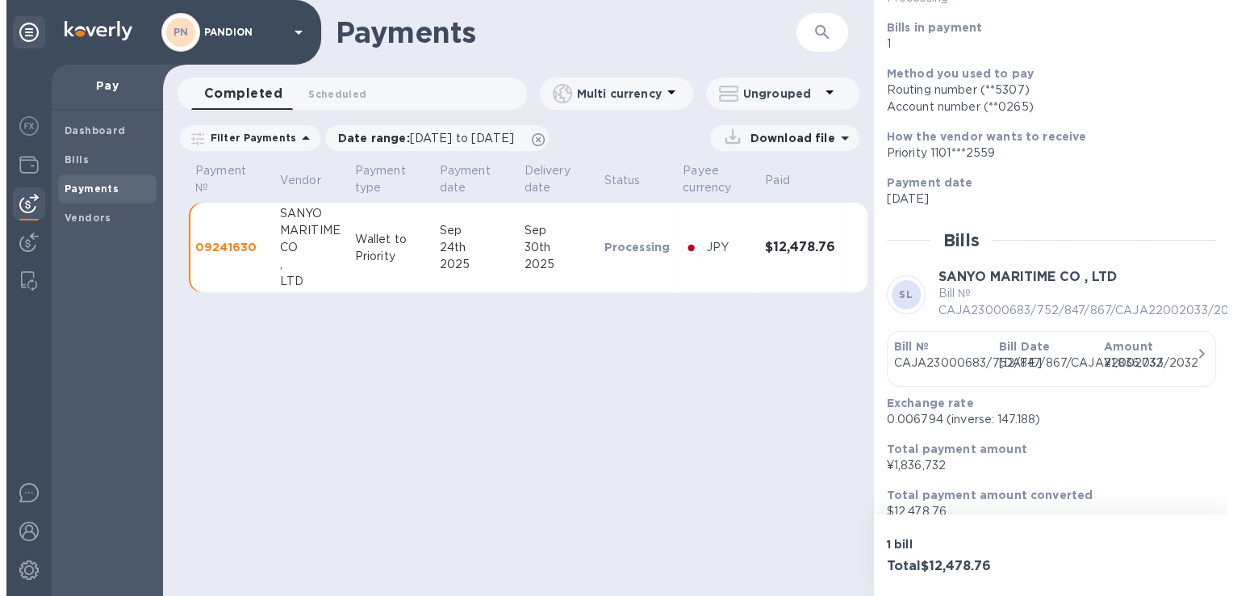
scroll to position [161, 0]
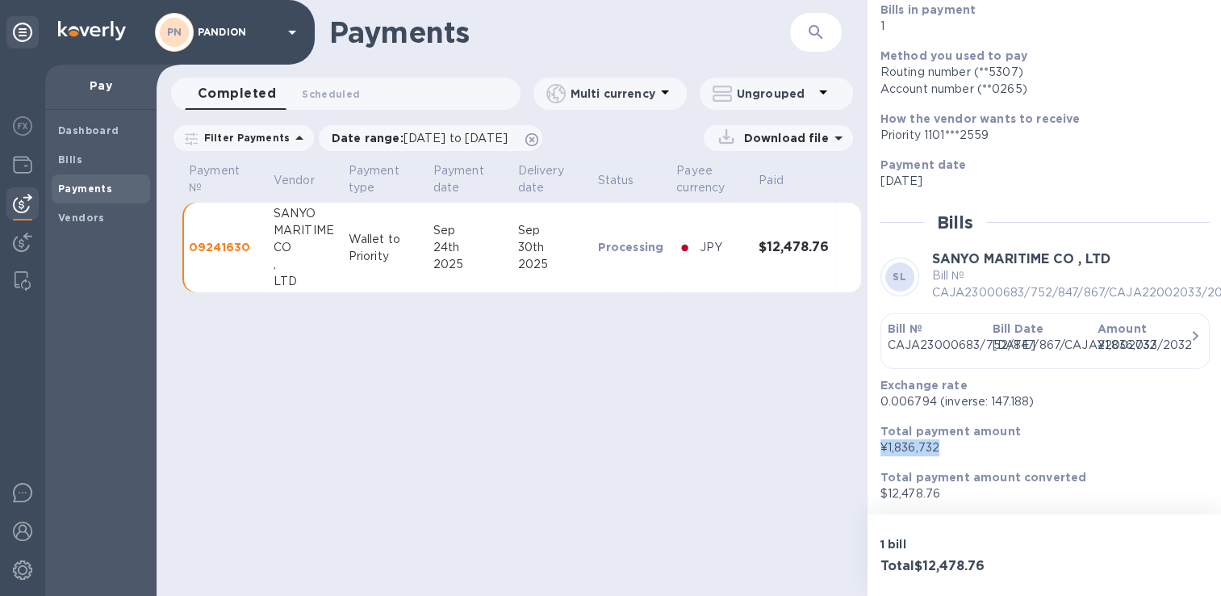
drag, startPoint x: 952, startPoint y: 441, endPoint x: 883, endPoint y: 446, distance: 69.6
click at [883, 446] on p "¥1,836,732" at bounding box center [1039, 447] width 316 height 17
copy p "¥1,836,732"
click at [527, 379] on div "Payments ​ Completed 0 Scheduled 0 Multi currency Ungrouped Filter Payments Dat…" at bounding box center [512, 298] width 711 height 596
click at [87, 21] on img at bounding box center [92, 30] width 68 height 19
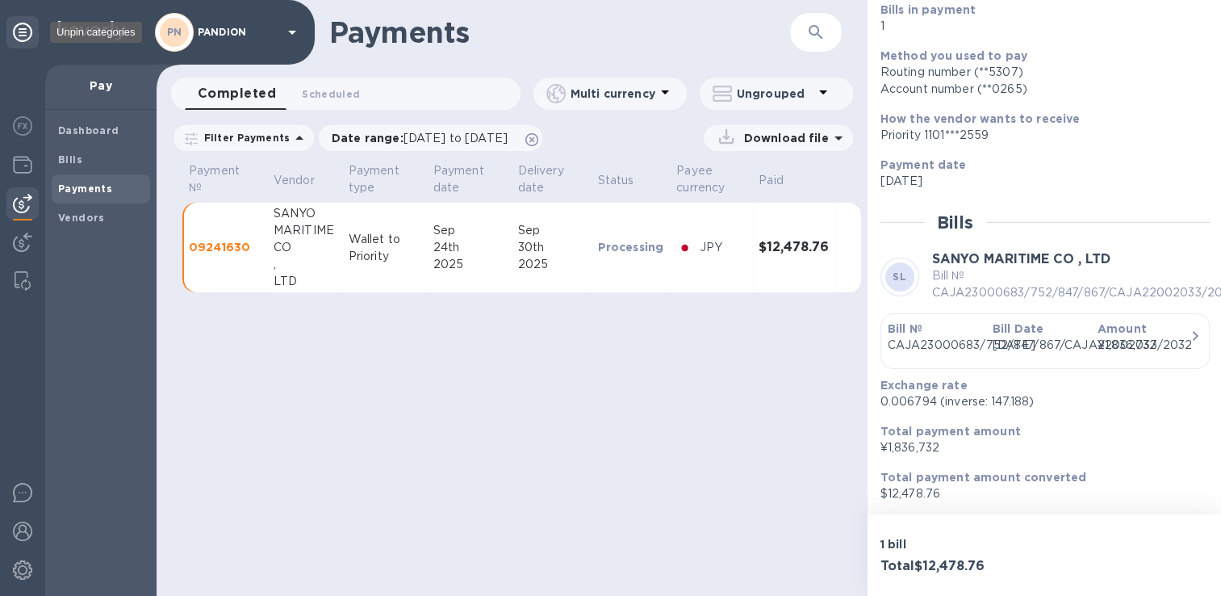
click at [23, 30] on icon at bounding box center [22, 32] width 19 height 19
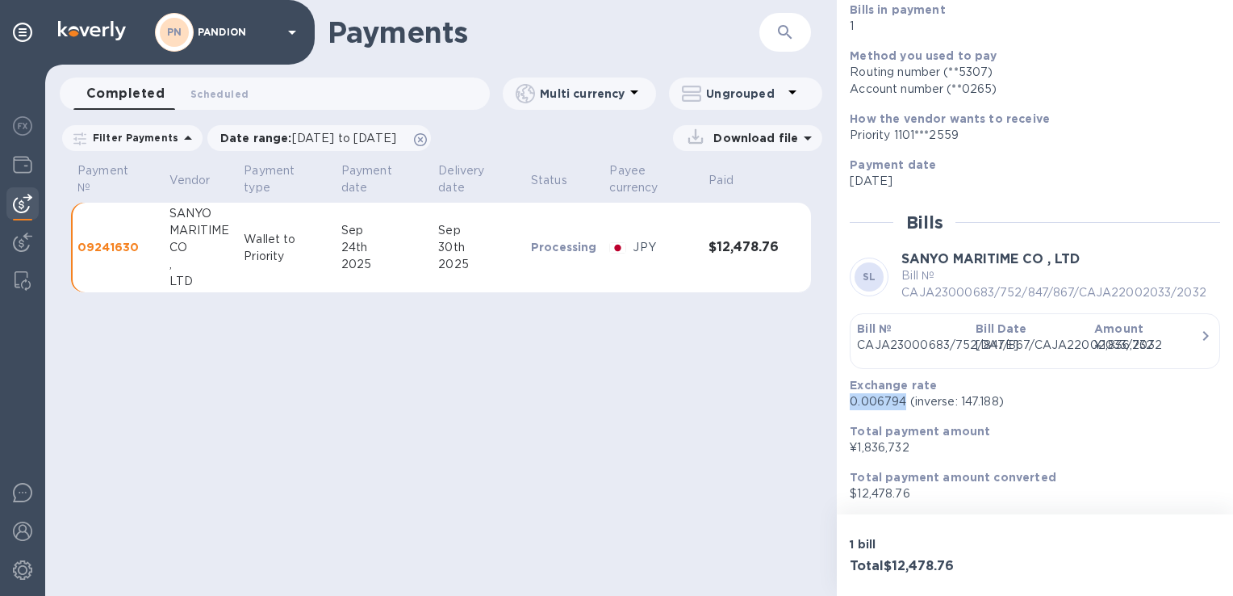
drag, startPoint x: 851, startPoint y: 400, endPoint x: 904, endPoint y: 401, distance: 53.3
click at [904, 401] on p "0.006794 (inverse: 147.188)" at bounding box center [1029, 401] width 358 height 17
copy p "0.006794"
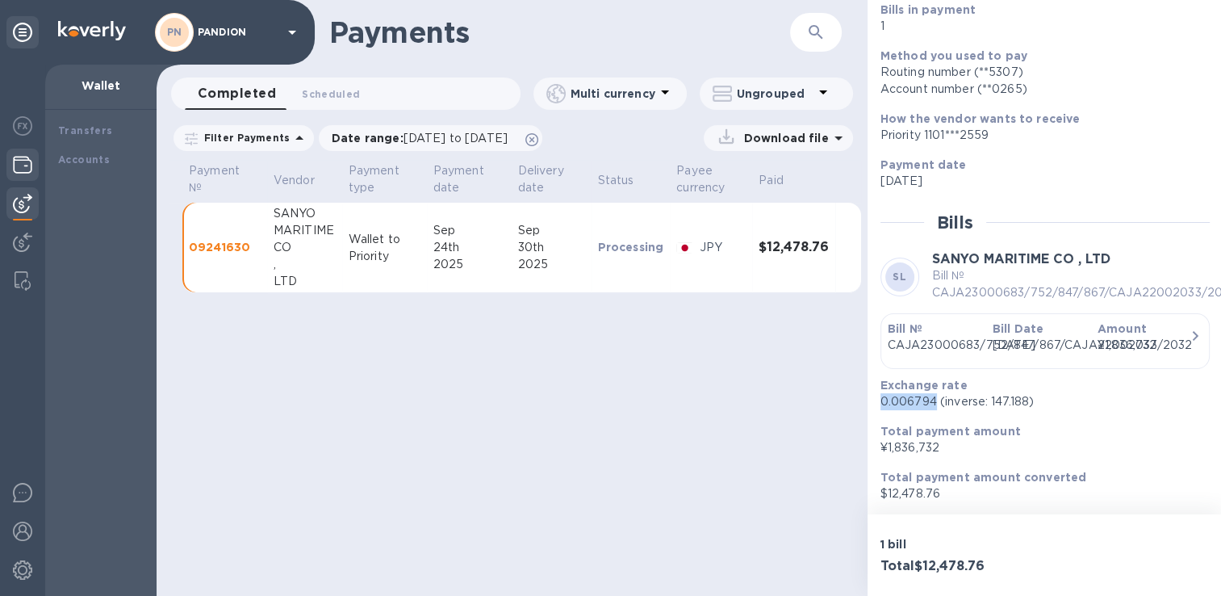
click at [23, 160] on img at bounding box center [22, 164] width 19 height 19
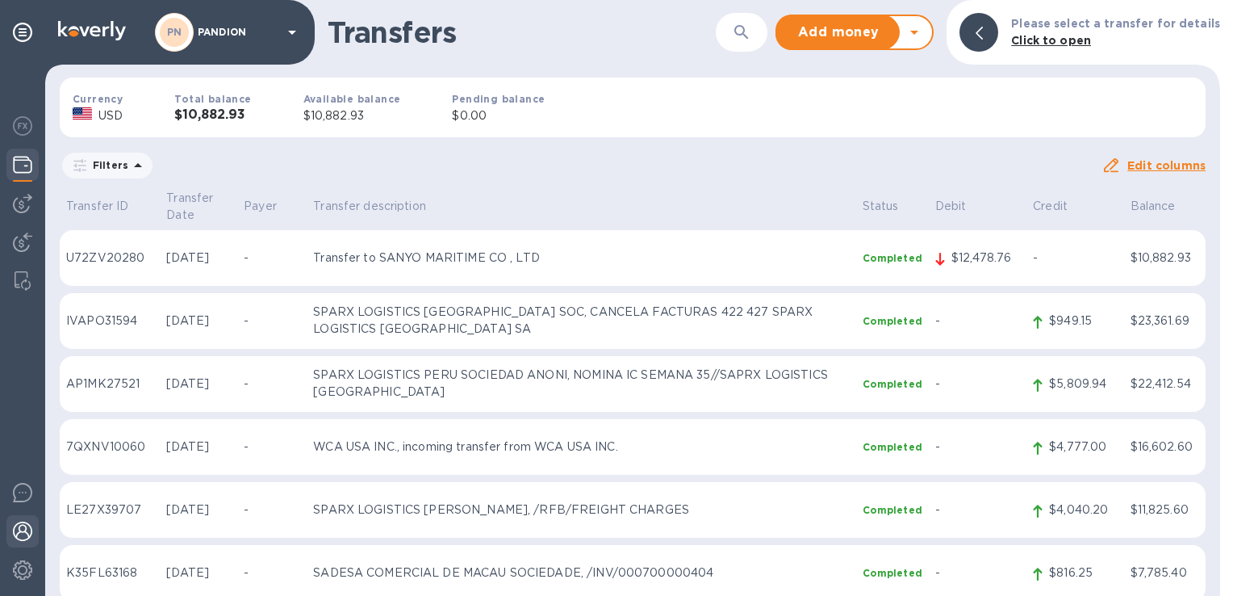
click at [29, 541] on div at bounding box center [22, 533] width 32 height 36
